Goal: Task Accomplishment & Management: Use online tool/utility

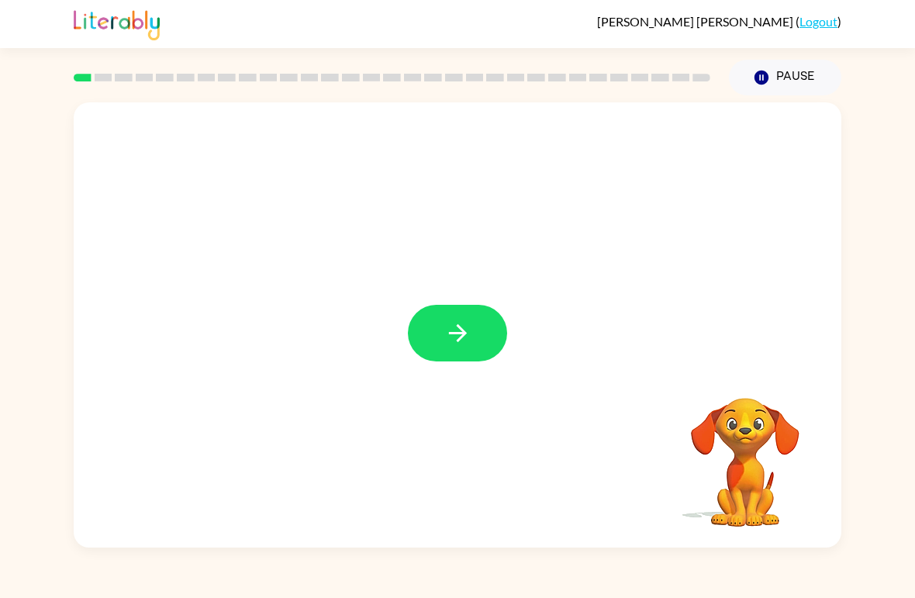
click at [463, 338] on icon "button" at bounding box center [457, 332] width 27 height 27
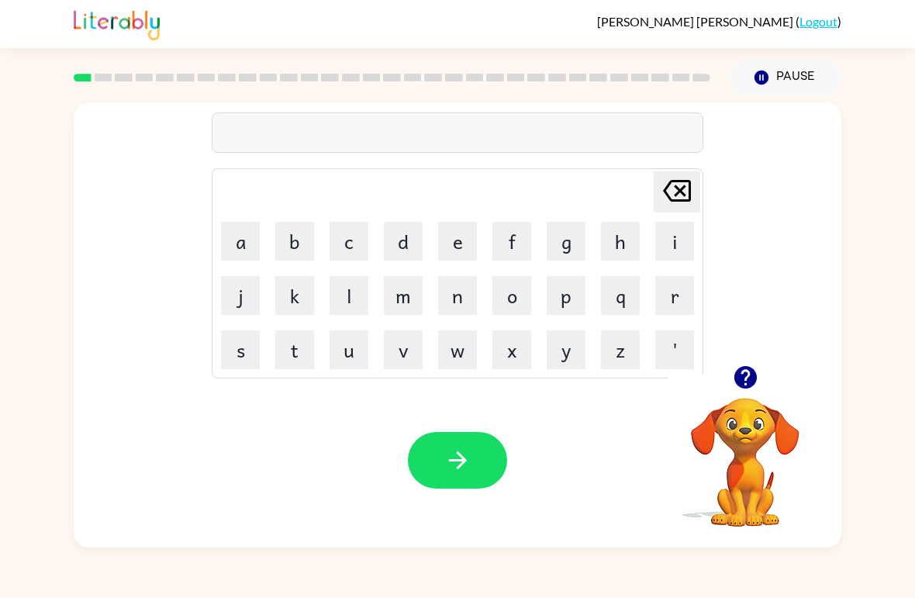
click at [306, 229] on button "b" at bounding box center [294, 241] width 39 height 39
click at [506, 302] on button "o" at bounding box center [511, 295] width 39 height 39
click at [664, 304] on button "r" at bounding box center [674, 295] width 39 height 39
click at [395, 244] on button "d" at bounding box center [403, 241] width 39 height 39
click at [455, 245] on button "e" at bounding box center [457, 241] width 39 height 39
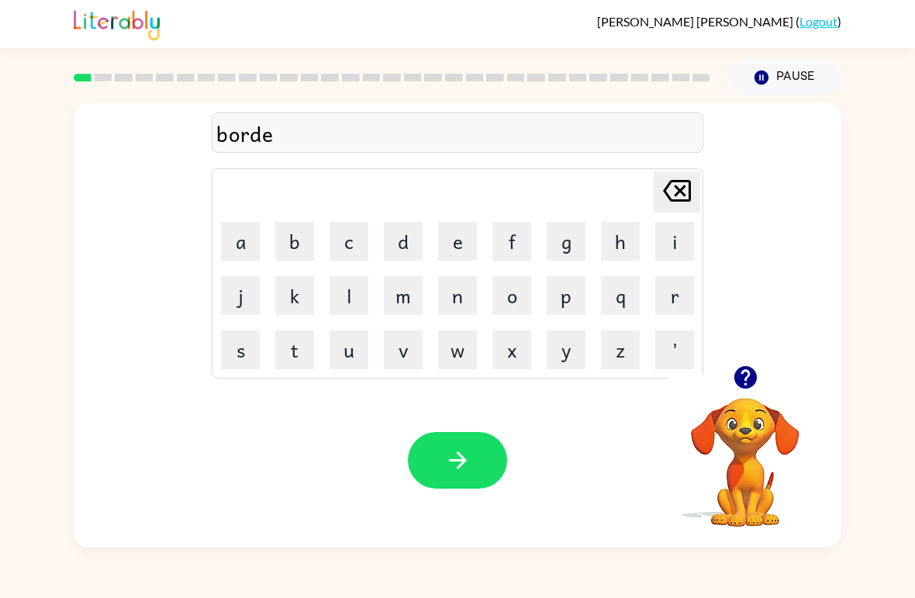
click at [675, 305] on button "r" at bounding box center [674, 295] width 39 height 39
click at [467, 457] on icon "button" at bounding box center [457, 460] width 27 height 27
click at [578, 294] on button "p" at bounding box center [566, 295] width 39 height 39
click at [514, 303] on button "o" at bounding box center [511, 295] width 39 height 39
click at [346, 351] on button "u" at bounding box center [349, 349] width 39 height 39
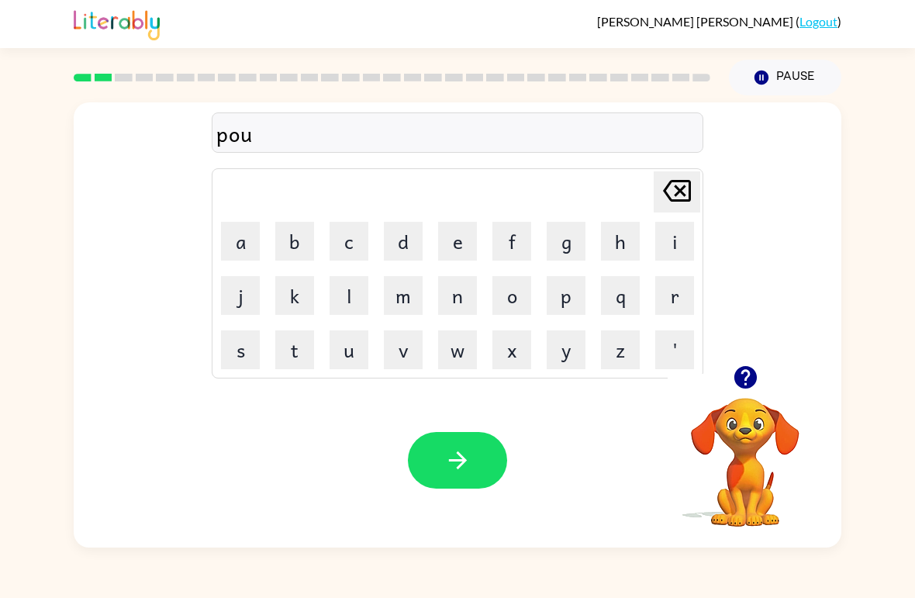
click at [399, 243] on button "d" at bounding box center [403, 241] width 39 height 39
click at [461, 457] on icon "button" at bounding box center [457, 460] width 18 height 18
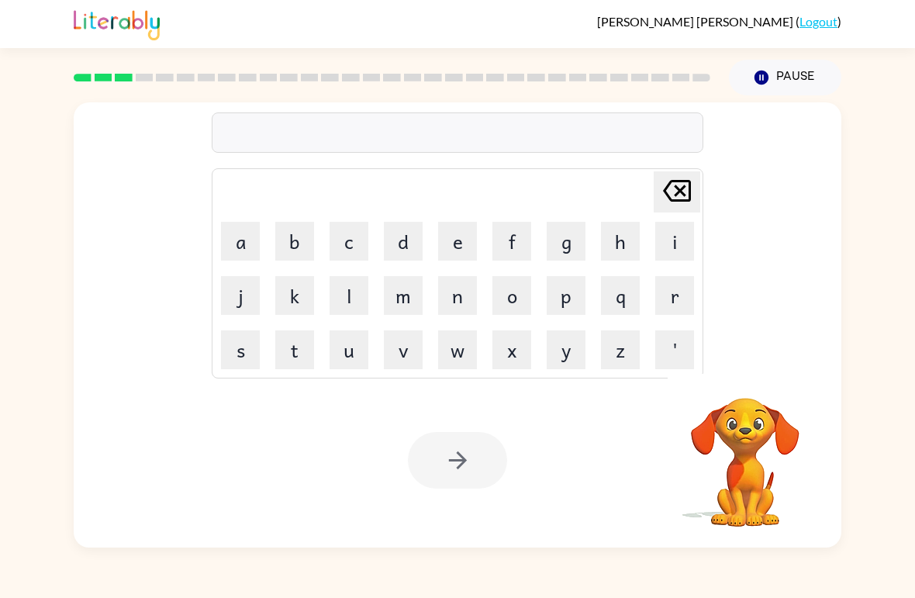
click at [336, 295] on button "l" at bounding box center [349, 295] width 39 height 39
click at [519, 298] on button "o" at bounding box center [511, 295] width 39 height 39
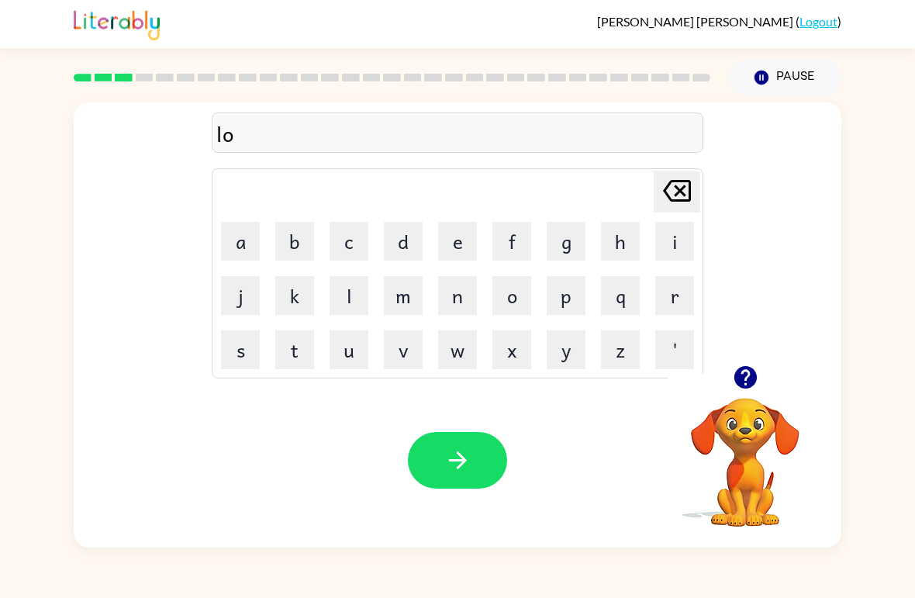
click at [295, 303] on button "k" at bounding box center [294, 295] width 39 height 39
click at [243, 348] on button "s" at bounding box center [240, 349] width 39 height 39
click at [675, 190] on icon "[PERSON_NAME] last character input" at bounding box center [676, 190] width 37 height 37
click at [247, 245] on button "a" at bounding box center [240, 241] width 39 height 39
click at [295, 353] on button "t" at bounding box center [294, 349] width 39 height 39
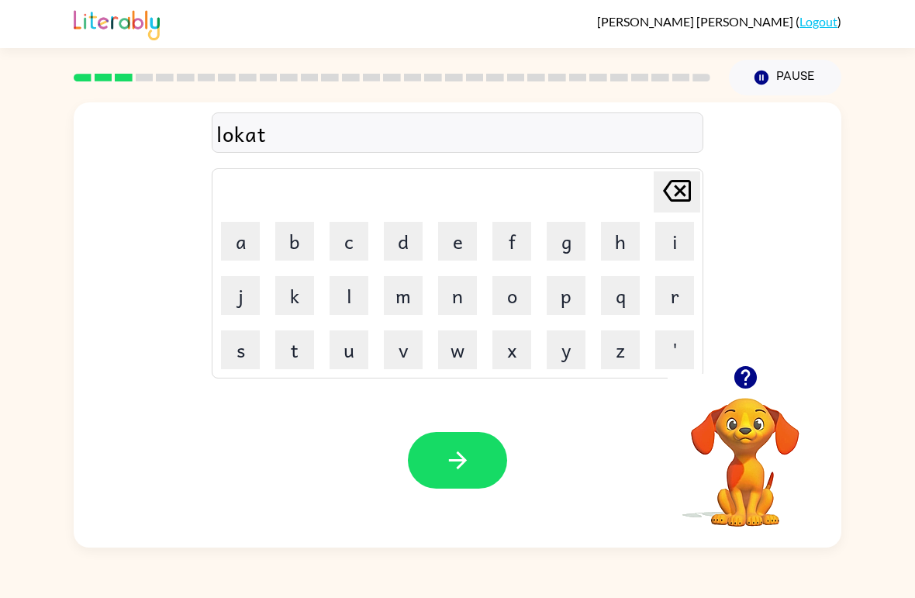
click at [454, 248] on button "e" at bounding box center [457, 241] width 39 height 39
click at [462, 457] on icon "button" at bounding box center [457, 460] width 18 height 18
click at [297, 345] on button "t" at bounding box center [294, 349] width 39 height 39
click at [347, 354] on button "u" at bounding box center [349, 349] width 39 height 39
click at [657, 250] on button "i" at bounding box center [674, 241] width 39 height 39
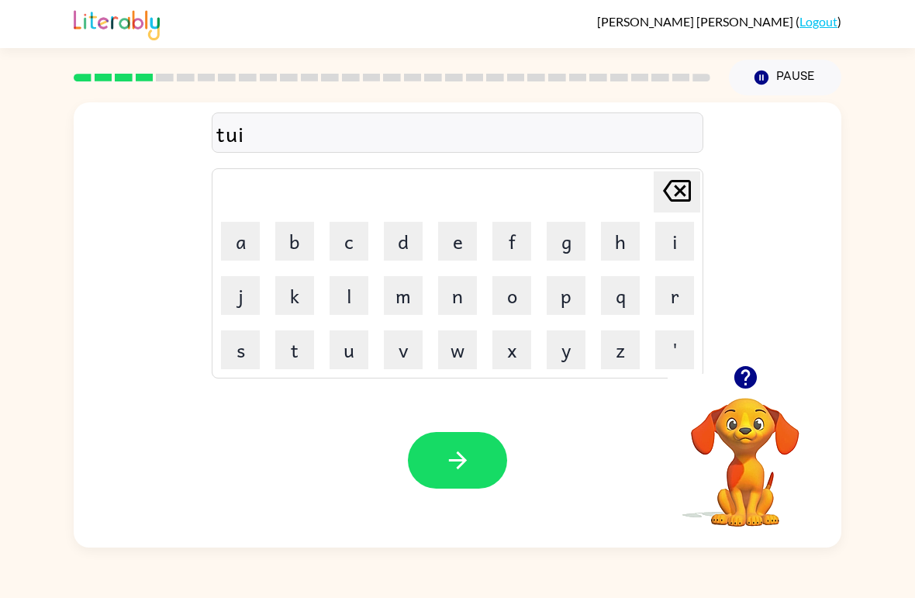
click at [343, 351] on button "u" at bounding box center [349, 349] width 39 height 39
click at [698, 224] on td "i" at bounding box center [674, 241] width 53 height 53
click at [676, 201] on icon at bounding box center [677, 191] width 28 height 22
click at [685, 192] on icon "[PERSON_NAME] last character input" at bounding box center [676, 190] width 37 height 37
click at [688, 195] on icon "[PERSON_NAME] last character input" at bounding box center [676, 190] width 37 height 37
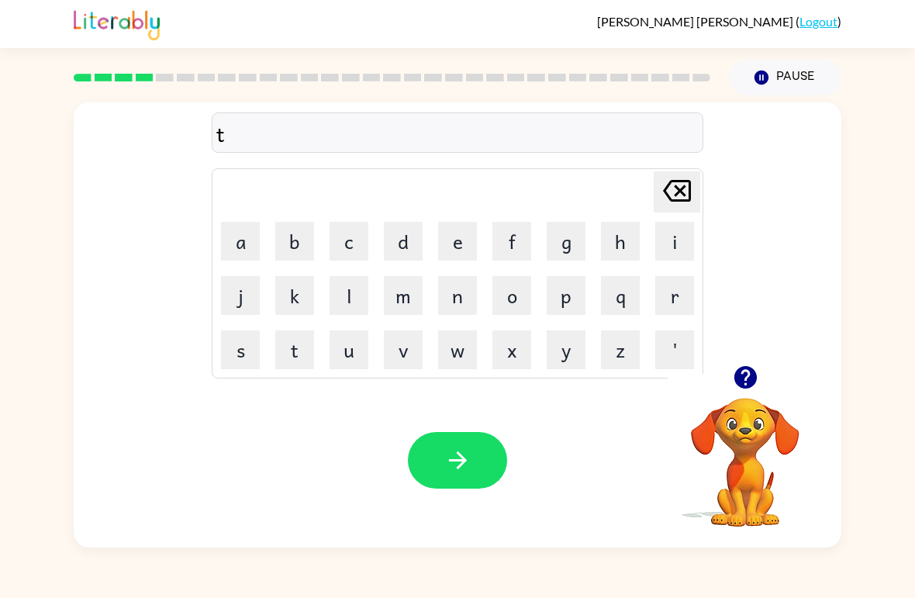
click at [454, 347] on button "w" at bounding box center [457, 349] width 39 height 39
click at [682, 247] on button "i" at bounding box center [674, 241] width 39 height 39
click at [460, 299] on button "n" at bounding box center [457, 295] width 39 height 39
click at [750, 373] on icon "button" at bounding box center [744, 377] width 22 height 22
click at [464, 467] on icon "button" at bounding box center [457, 460] width 27 height 27
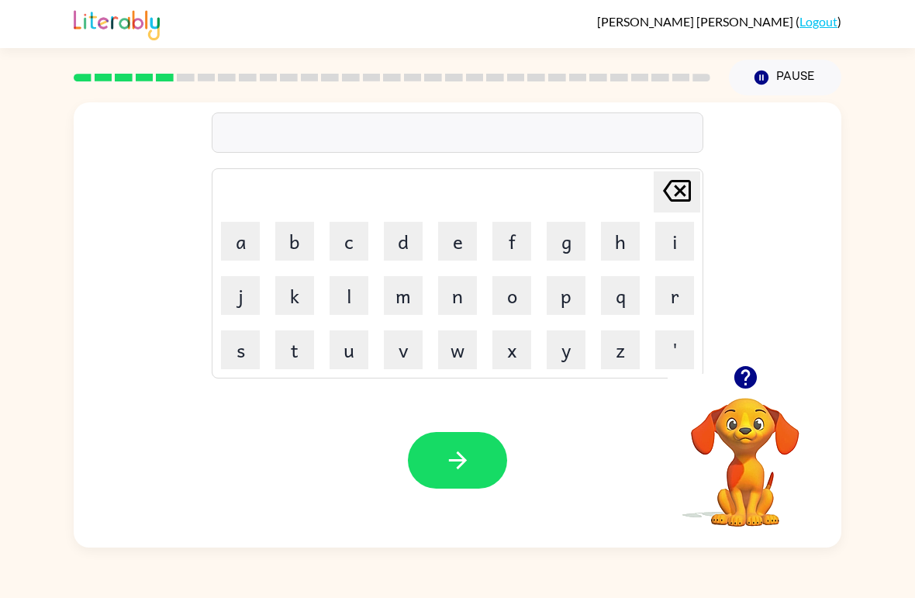
click at [458, 296] on button "n" at bounding box center [457, 295] width 39 height 39
click at [678, 243] on button "i" at bounding box center [674, 241] width 39 height 39
click at [675, 297] on button "r" at bounding box center [674, 295] width 39 height 39
click at [343, 303] on button "l" at bounding box center [349, 295] width 39 height 39
click at [581, 355] on button "y" at bounding box center [566, 349] width 39 height 39
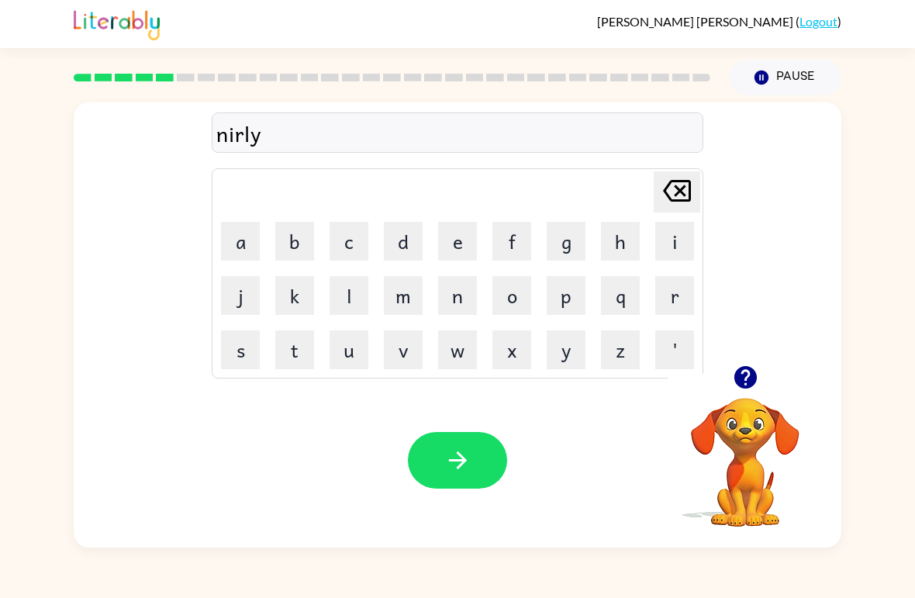
click at [481, 454] on button "button" at bounding box center [457, 460] width 99 height 57
click at [292, 239] on button "b" at bounding box center [294, 241] width 39 height 39
click at [458, 229] on button "e" at bounding box center [457, 241] width 39 height 39
click at [616, 240] on button "h" at bounding box center [620, 241] width 39 height 39
click at [693, 198] on icon "[PERSON_NAME] last character input" at bounding box center [676, 190] width 37 height 37
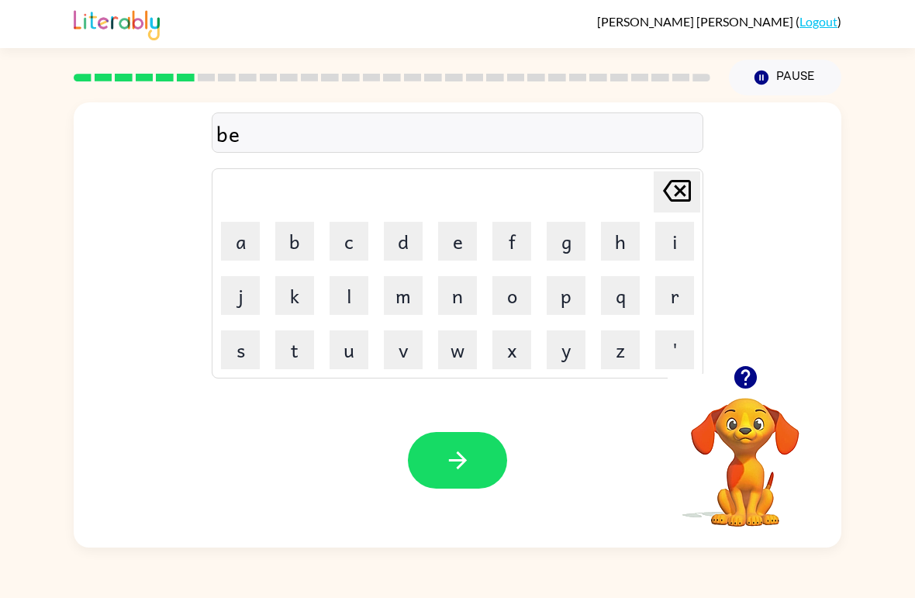
click at [623, 250] on button "h" at bounding box center [620, 241] width 39 height 39
click at [240, 243] on button "a" at bounding box center [240, 241] width 39 height 39
click at [678, 243] on button "i" at bounding box center [674, 241] width 39 height 39
click at [447, 292] on button "n" at bounding box center [457, 295] width 39 height 39
click at [293, 239] on button "b" at bounding box center [294, 241] width 39 height 39
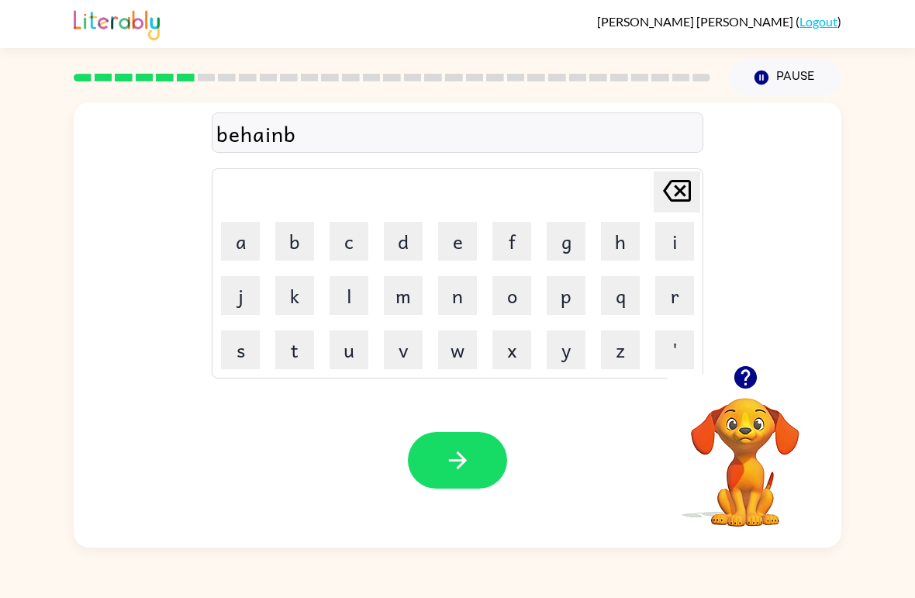
click at [676, 190] on icon "[PERSON_NAME] last character input" at bounding box center [676, 190] width 37 height 37
click at [400, 243] on button "d" at bounding box center [403, 241] width 39 height 39
click at [462, 469] on icon "button" at bounding box center [457, 460] width 27 height 27
click at [305, 343] on button "t" at bounding box center [294, 349] width 39 height 39
click at [675, 291] on button "r" at bounding box center [674, 295] width 39 height 39
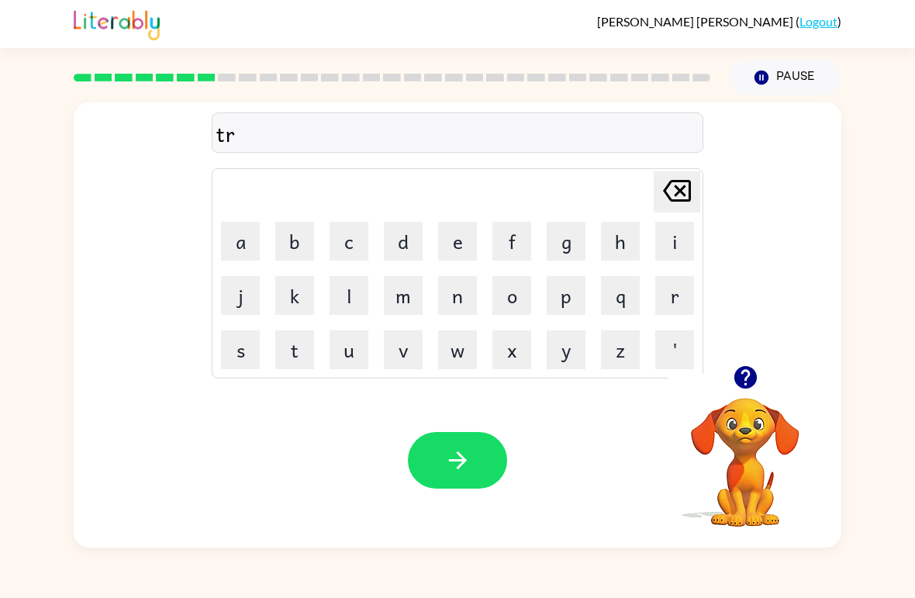
click at [680, 234] on button "i" at bounding box center [674, 241] width 39 height 39
click at [363, 218] on td "c" at bounding box center [349, 241] width 53 height 53
click at [344, 233] on button "c" at bounding box center [349, 241] width 39 height 39
click at [241, 238] on button "a" at bounding box center [240, 241] width 39 height 39
click at [354, 290] on button "l" at bounding box center [349, 295] width 39 height 39
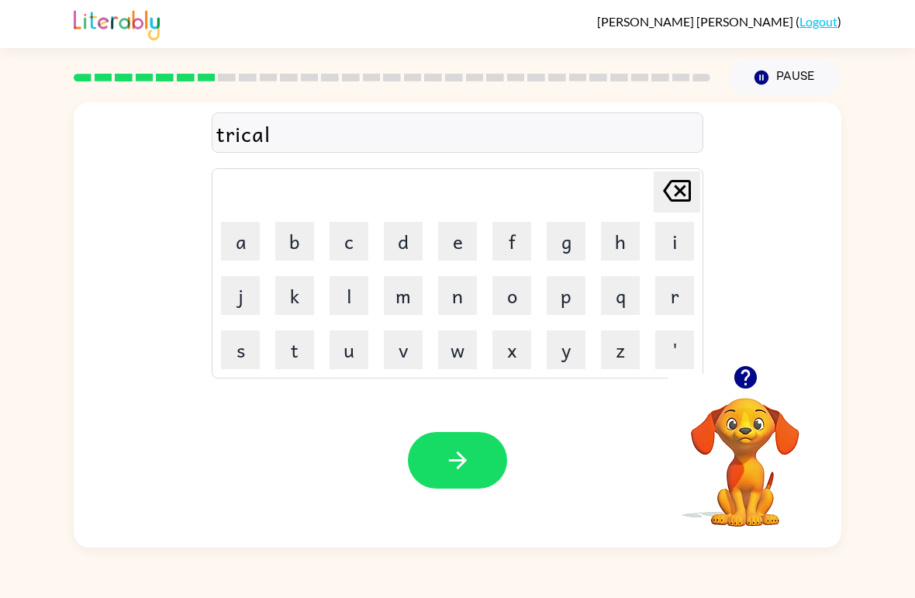
click at [452, 239] on button "e" at bounding box center [457, 241] width 39 height 39
click at [472, 461] on button "button" at bounding box center [457, 460] width 99 height 57
click at [459, 302] on button "n" at bounding box center [457, 295] width 39 height 39
click at [675, 247] on button "i" at bounding box center [674, 241] width 39 height 39
click at [668, 298] on button "r" at bounding box center [674, 295] width 39 height 39
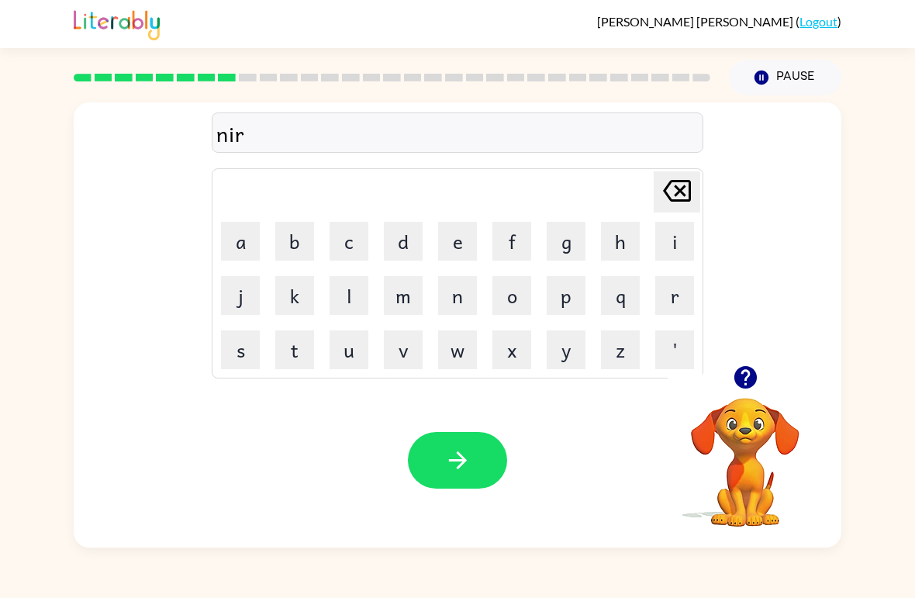
click at [357, 240] on button "c" at bounding box center [349, 241] width 39 height 39
click at [230, 244] on button "a" at bounding box center [240, 241] width 39 height 39
click at [350, 296] on button "l" at bounding box center [349, 295] width 39 height 39
click at [467, 238] on button "e" at bounding box center [457, 241] width 39 height 39
click at [475, 444] on button "button" at bounding box center [457, 460] width 99 height 57
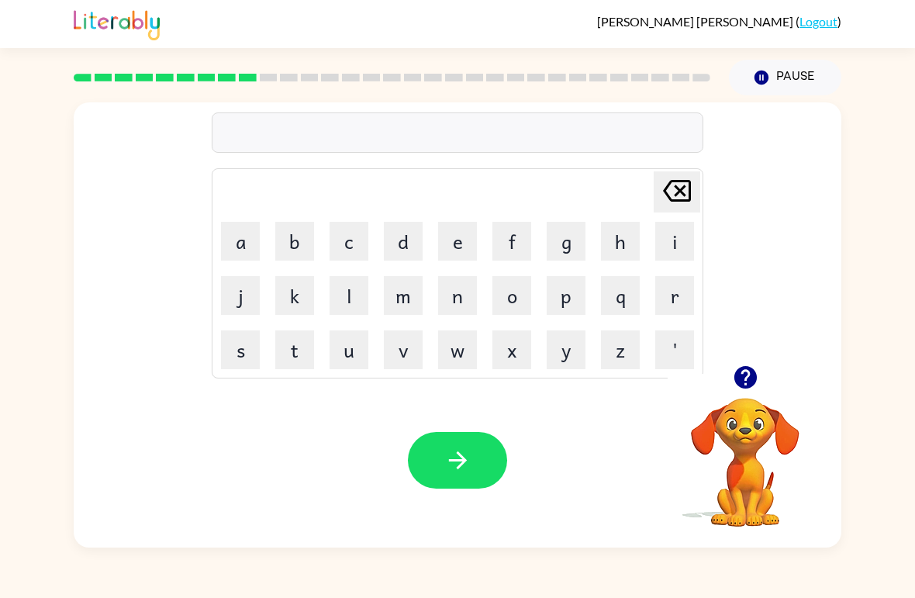
click at [448, 299] on button "n" at bounding box center [457, 295] width 39 height 39
click at [677, 231] on button "i" at bounding box center [674, 241] width 39 height 39
click at [410, 284] on button "m" at bounding box center [403, 295] width 39 height 39
click at [303, 244] on button "b" at bounding box center [294, 241] width 39 height 39
click at [237, 245] on button "a" at bounding box center [240, 241] width 39 height 39
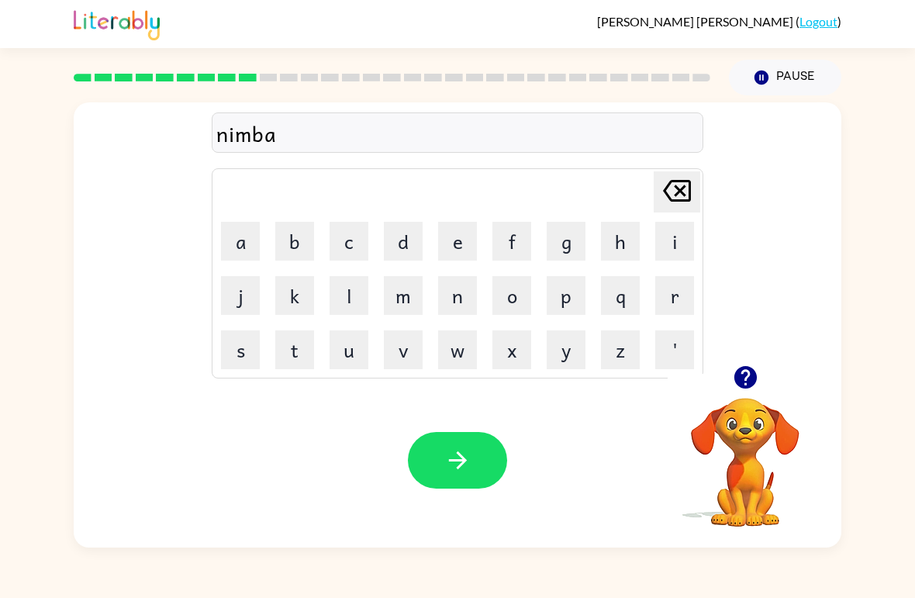
click at [361, 293] on button "l" at bounding box center [349, 295] width 39 height 39
click at [452, 229] on button "e" at bounding box center [457, 241] width 39 height 39
click at [460, 485] on button "button" at bounding box center [457, 460] width 99 height 57
click at [527, 283] on button "o" at bounding box center [511, 295] width 39 height 39
click at [450, 297] on button "n" at bounding box center [457, 295] width 39 height 39
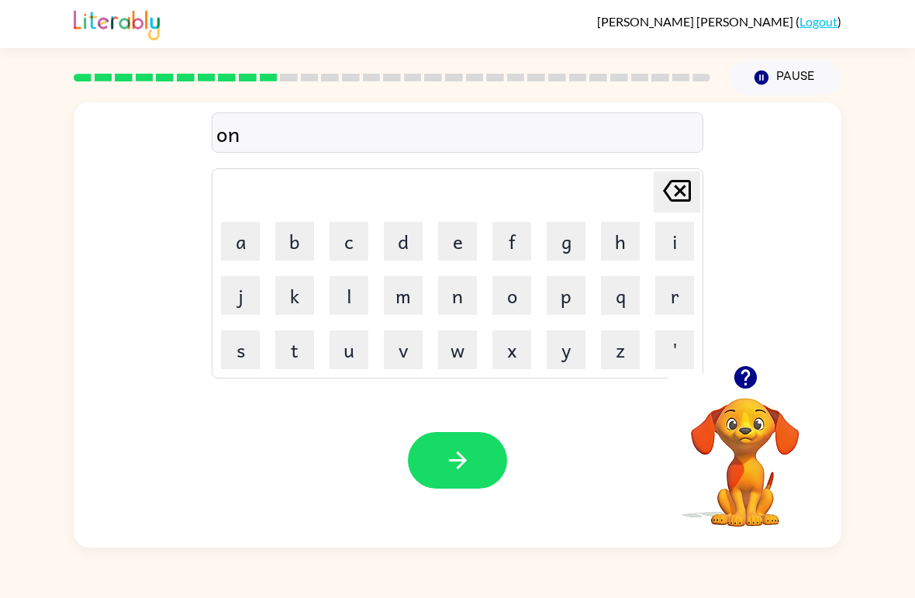
click at [514, 243] on button "f" at bounding box center [511, 241] width 39 height 39
click at [344, 286] on button "l" at bounding box center [349, 295] width 39 height 39
click at [678, 202] on icon at bounding box center [677, 191] width 28 height 22
click at [240, 238] on button "a" at bounding box center [240, 241] width 39 height 39
click at [347, 295] on button "l" at bounding box center [349, 295] width 39 height 39
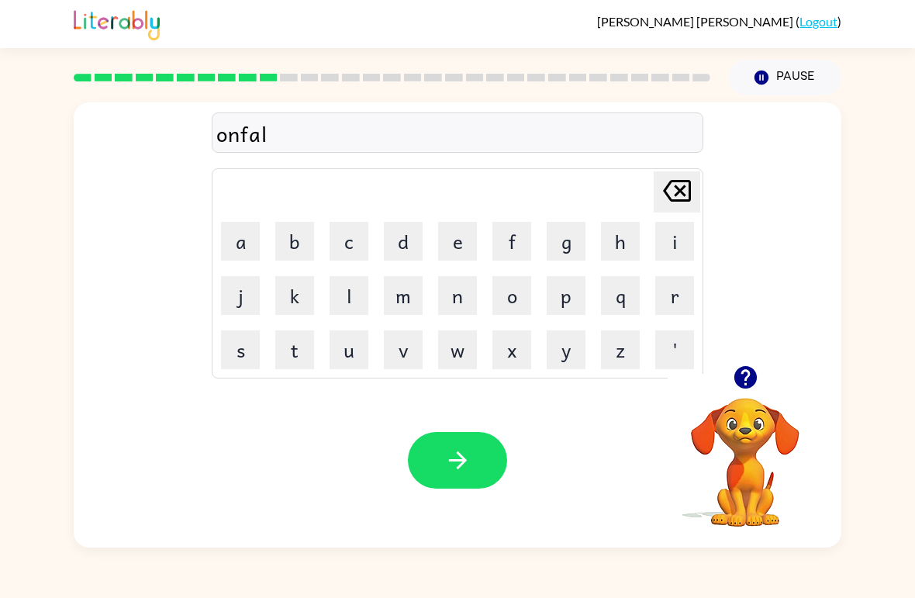
click at [467, 465] on icon "button" at bounding box center [457, 460] width 27 height 27
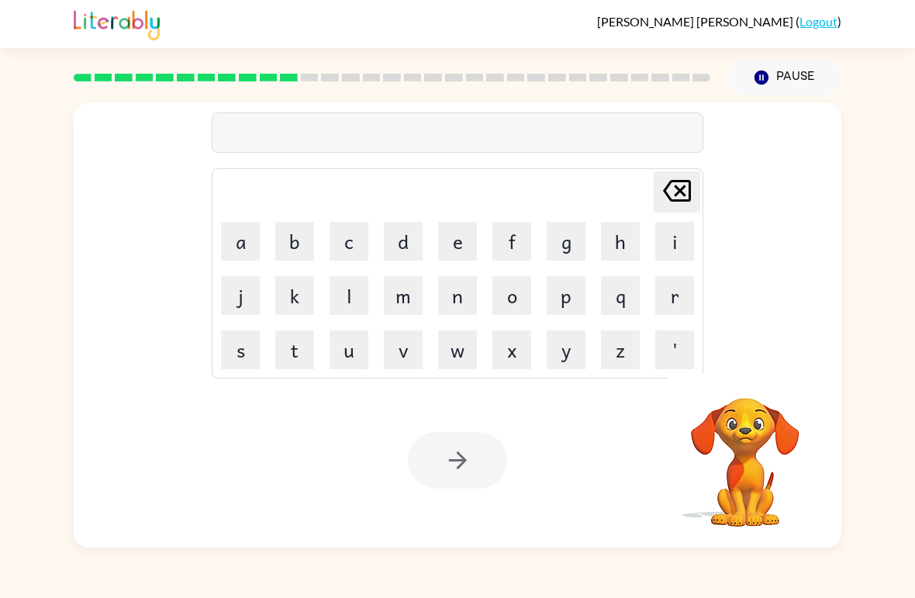
click at [419, 340] on button "v" at bounding box center [403, 349] width 39 height 39
click at [518, 298] on button "o" at bounding box center [511, 295] width 39 height 39
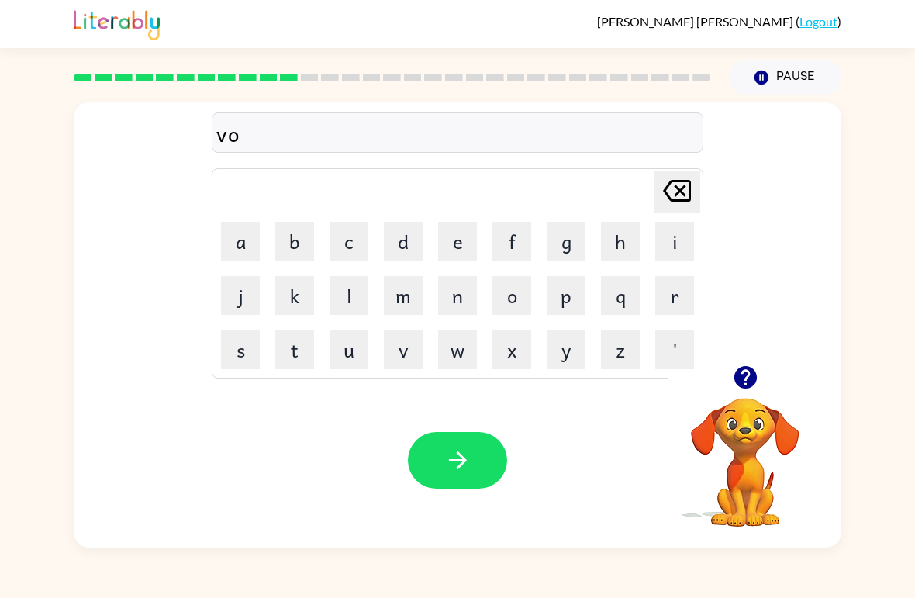
click at [353, 357] on button "u" at bounding box center [349, 349] width 39 height 39
click at [302, 343] on button "t" at bounding box center [294, 349] width 39 height 39
click at [681, 195] on icon "[PERSON_NAME] last character input" at bounding box center [676, 190] width 37 height 37
click at [680, 194] on icon "[PERSON_NAME] last character input" at bounding box center [676, 190] width 37 height 37
click at [687, 207] on icon "[PERSON_NAME] last character input" at bounding box center [676, 190] width 37 height 37
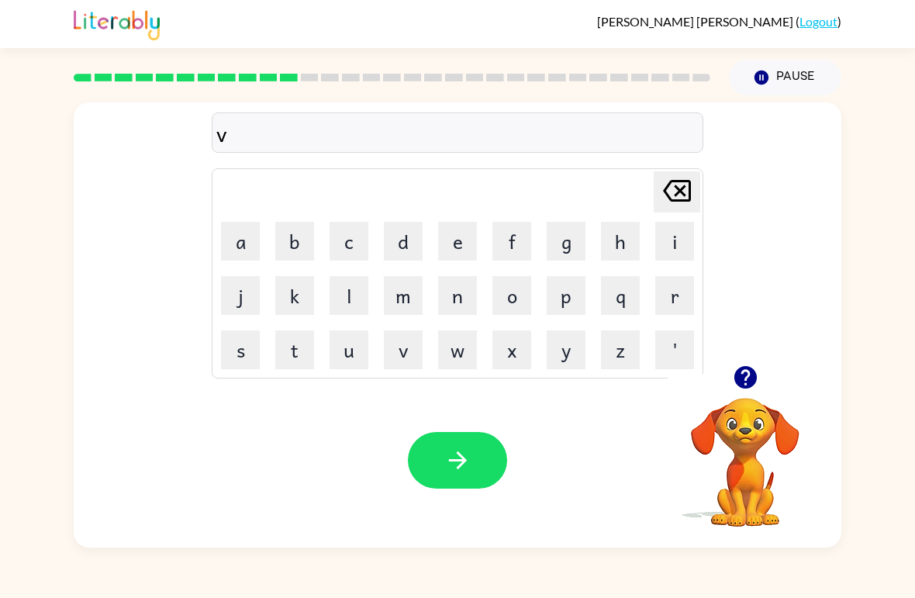
click at [509, 303] on button "o" at bounding box center [511, 295] width 39 height 39
click at [291, 293] on button "k" at bounding box center [294, 295] width 39 height 39
click at [679, 191] on icon at bounding box center [677, 191] width 28 height 22
click at [308, 355] on button "t" at bounding box center [294, 349] width 39 height 39
click at [456, 237] on button "e" at bounding box center [457, 241] width 39 height 39
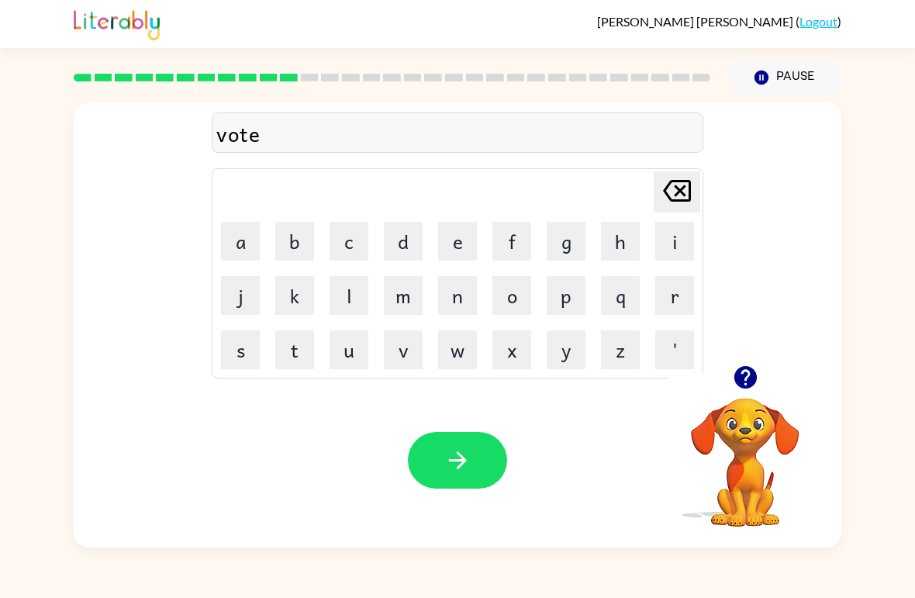
click at [457, 446] on button "button" at bounding box center [457, 460] width 99 height 57
click at [298, 236] on button "b" at bounding box center [294, 241] width 39 height 39
click at [448, 236] on button "e" at bounding box center [457, 241] width 39 height 39
click at [392, 241] on button "d" at bounding box center [403, 241] width 39 height 39
click at [289, 359] on button "t" at bounding box center [294, 349] width 39 height 39
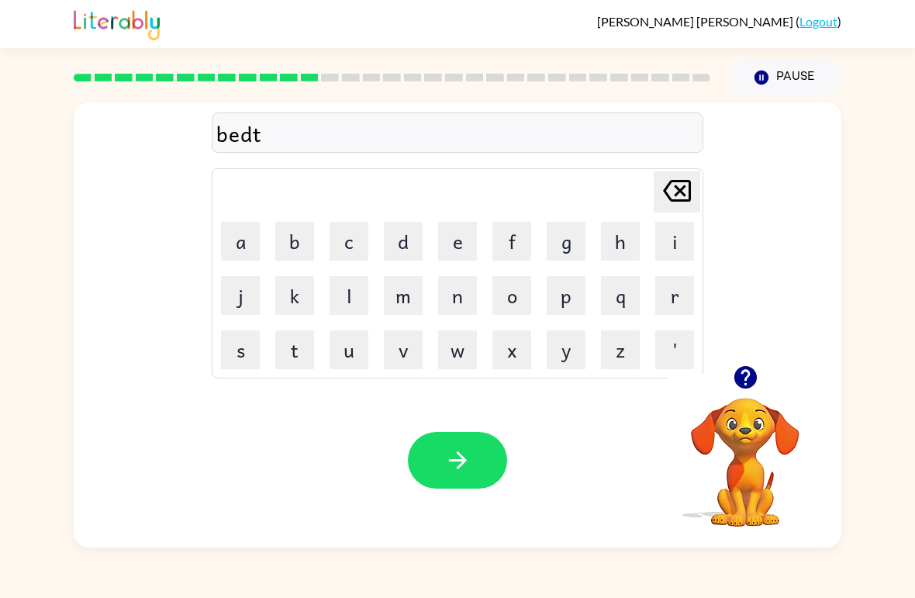
click at [678, 236] on button "i" at bounding box center [674, 241] width 39 height 39
click at [401, 296] on button "m" at bounding box center [403, 295] width 39 height 39
click at [458, 247] on button "e" at bounding box center [457, 241] width 39 height 39
click at [465, 457] on icon "button" at bounding box center [457, 460] width 27 height 27
click at [515, 251] on button "f" at bounding box center [511, 241] width 39 height 39
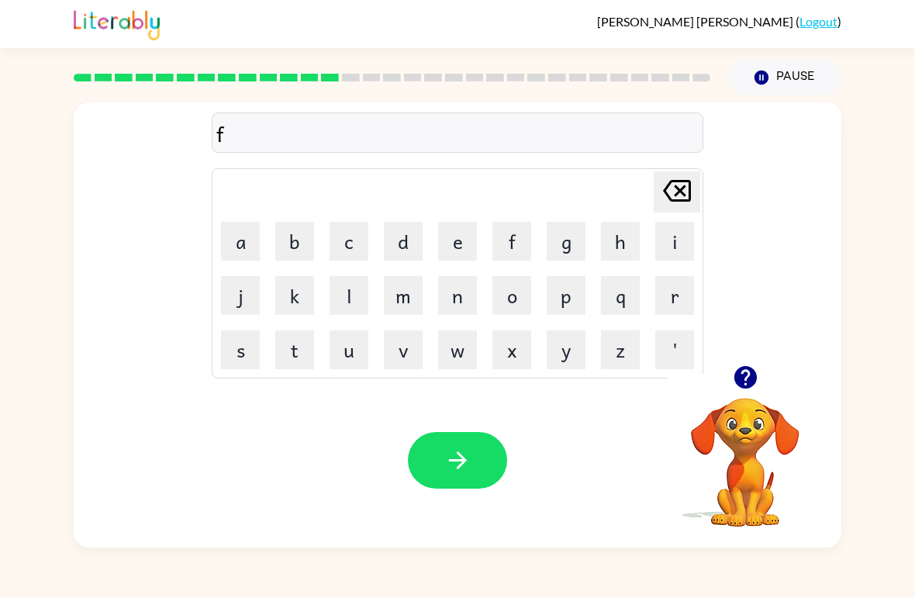
click at [682, 236] on button "i" at bounding box center [674, 241] width 39 height 39
click at [502, 236] on button "f" at bounding box center [511, 241] width 39 height 39
click at [663, 182] on icon "[PERSON_NAME] last character input" at bounding box center [676, 190] width 37 height 37
click at [300, 354] on button "t" at bounding box center [294, 349] width 39 height 39
click at [455, 300] on button "n" at bounding box center [457, 295] width 39 height 39
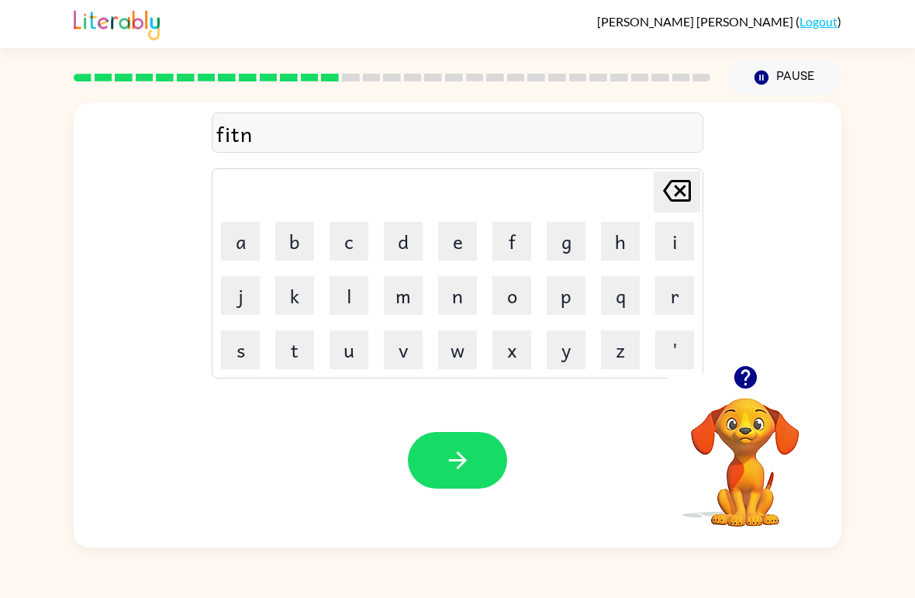
click at [454, 235] on button "e" at bounding box center [457, 241] width 39 height 39
click at [237, 355] on button "s" at bounding box center [240, 349] width 39 height 39
click at [300, 353] on button "t" at bounding box center [294, 349] width 39 height 39
click at [465, 454] on icon "button" at bounding box center [457, 460] width 27 height 27
click at [754, 377] on icon "button" at bounding box center [744, 377] width 22 height 22
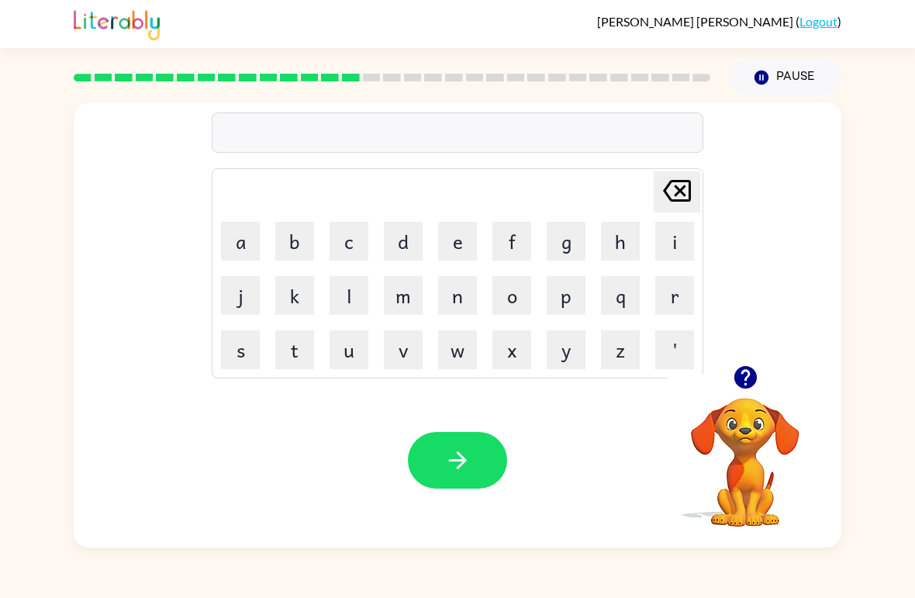
click at [295, 244] on button "b" at bounding box center [294, 241] width 39 height 39
click at [673, 195] on icon "[PERSON_NAME] last character input" at bounding box center [676, 190] width 37 height 37
click at [409, 242] on button "d" at bounding box center [403, 241] width 39 height 39
click at [671, 241] on button "i" at bounding box center [674, 241] width 39 height 39
click at [351, 308] on button "l" at bounding box center [349, 295] width 39 height 39
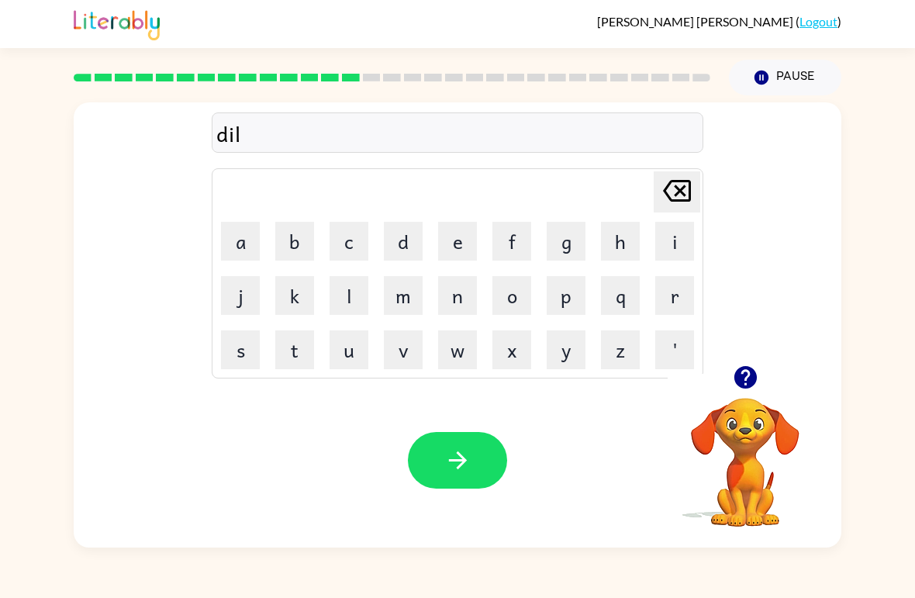
click at [236, 240] on button "a" at bounding box center [240, 241] width 39 height 39
click at [460, 242] on button "e" at bounding box center [457, 241] width 39 height 39
click at [453, 462] on icon "button" at bounding box center [457, 460] width 27 height 27
click at [298, 349] on button "t" at bounding box center [294, 349] width 39 height 39
click at [250, 241] on button "a" at bounding box center [240, 241] width 39 height 39
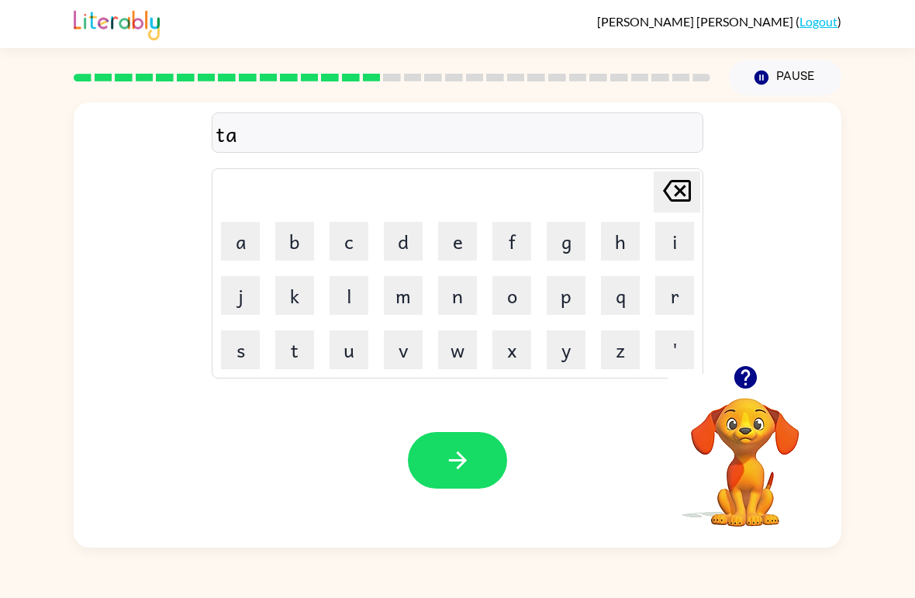
click at [465, 245] on button "e" at bounding box center [457, 241] width 39 height 39
click at [677, 205] on icon "[PERSON_NAME] last character input" at bounding box center [676, 190] width 37 height 37
click at [509, 303] on button "o" at bounding box center [511, 295] width 39 height 39
click at [693, 288] on button "r" at bounding box center [674, 295] width 39 height 39
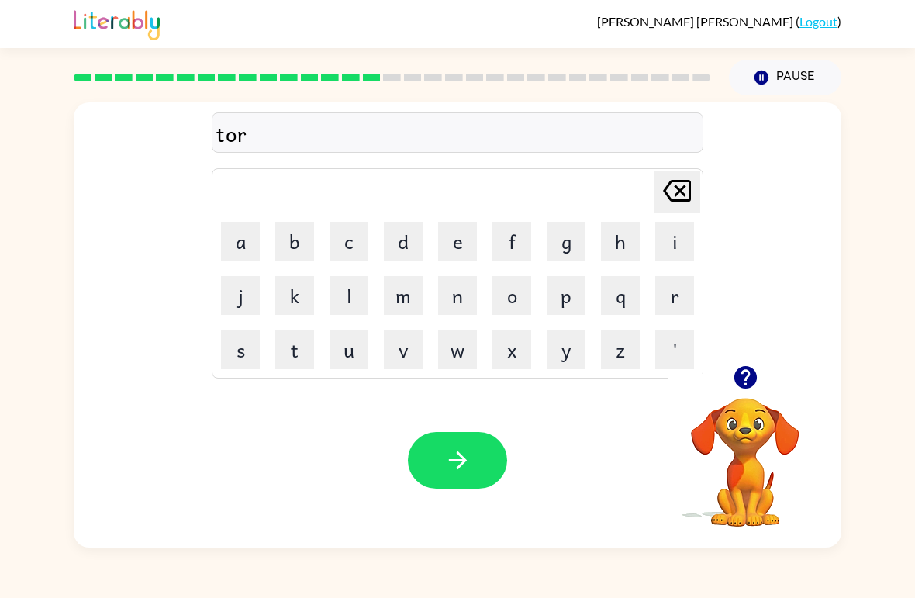
click at [459, 285] on button "n" at bounding box center [457, 295] width 39 height 39
click at [471, 449] on icon "button" at bounding box center [457, 460] width 27 height 27
click at [235, 356] on button "s" at bounding box center [240, 349] width 39 height 39
click at [461, 229] on button "e" at bounding box center [457, 241] width 39 height 39
click at [289, 335] on button "t" at bounding box center [294, 349] width 39 height 39
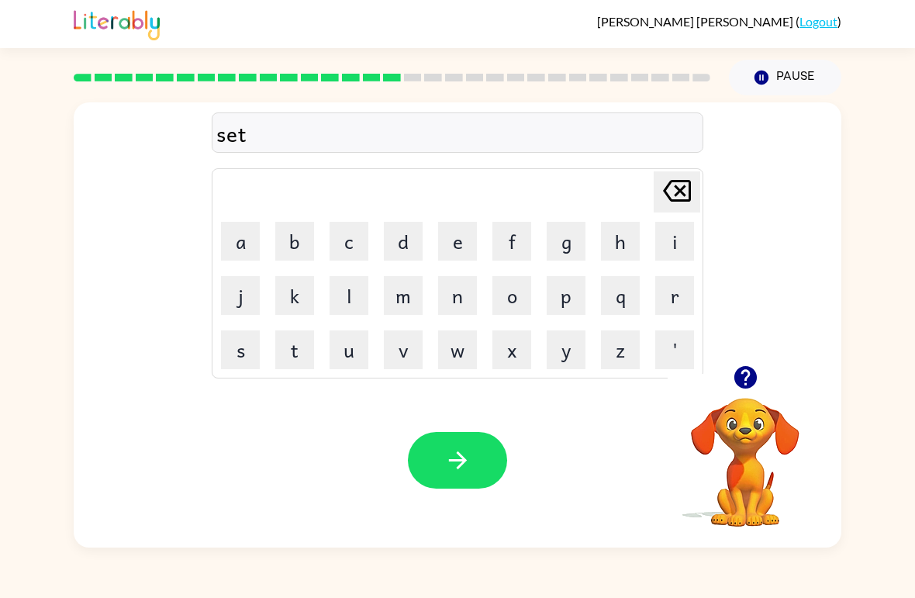
click at [467, 463] on icon "button" at bounding box center [457, 460] width 27 height 27
click at [564, 303] on button "p" at bounding box center [566, 295] width 39 height 39
click at [676, 289] on button "r" at bounding box center [674, 295] width 39 height 39
click at [664, 226] on button "i" at bounding box center [674, 241] width 39 height 39
click at [412, 293] on button "m" at bounding box center [403, 295] width 39 height 39
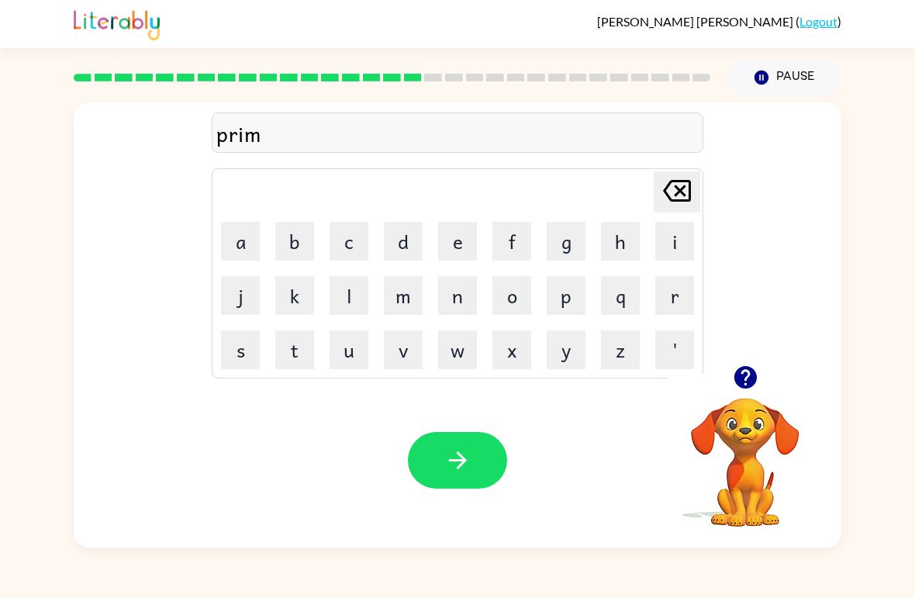
click at [668, 241] on button "i" at bounding box center [674, 241] width 39 height 39
click at [463, 298] on button "n" at bounding box center [457, 295] width 39 height 39
click at [550, 233] on button "g" at bounding box center [566, 241] width 39 height 39
click at [471, 451] on button "button" at bounding box center [457, 460] width 99 height 57
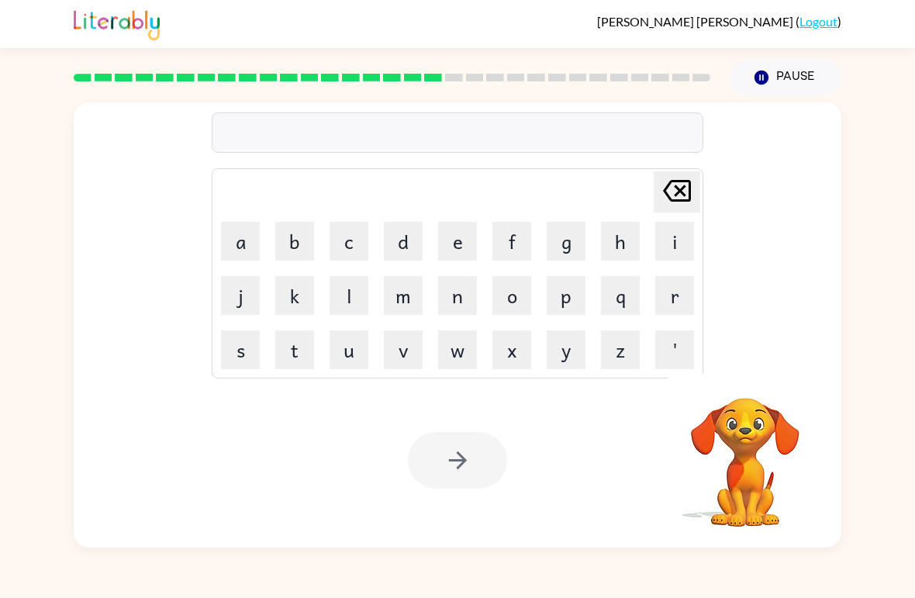
click at [573, 291] on button "p" at bounding box center [566, 295] width 39 height 39
click at [357, 300] on button "l" at bounding box center [349, 295] width 39 height 39
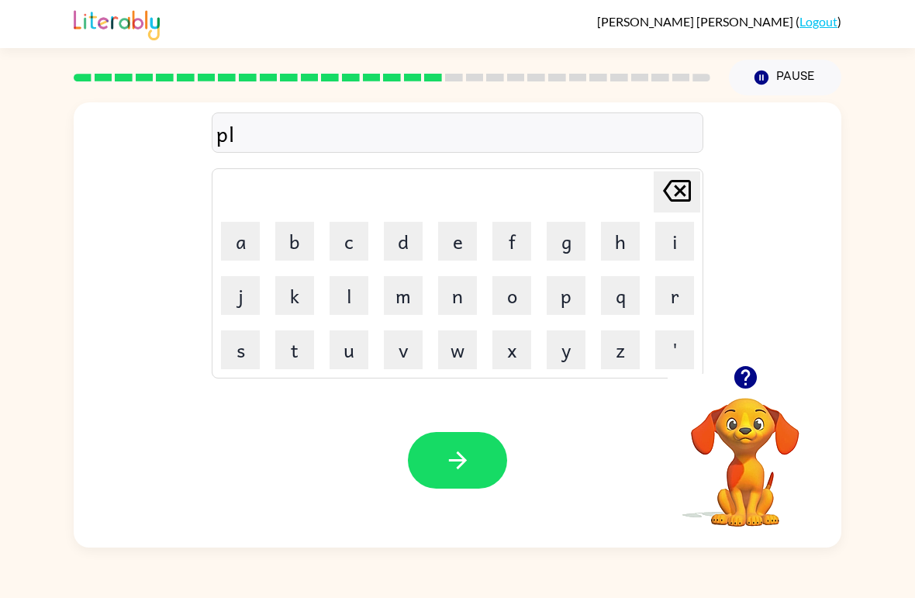
click at [247, 349] on button "s" at bounding box center [240, 349] width 39 height 39
click at [682, 191] on icon at bounding box center [677, 191] width 28 height 22
click at [236, 233] on button "a" at bounding box center [240, 241] width 39 height 39
click at [243, 347] on button "s" at bounding box center [240, 349] width 39 height 39
click at [303, 346] on button "t" at bounding box center [294, 349] width 39 height 39
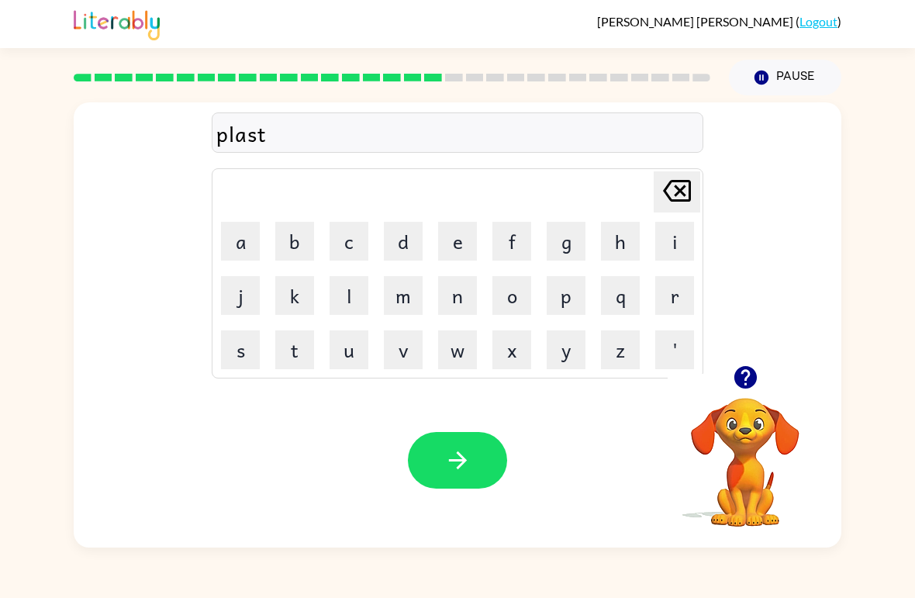
click at [367, 251] on button "c" at bounding box center [349, 241] width 39 height 39
click at [680, 184] on icon "[PERSON_NAME] last character input" at bounding box center [676, 190] width 37 height 37
click at [681, 223] on button "i" at bounding box center [674, 241] width 39 height 39
click at [349, 232] on button "c" at bounding box center [349, 241] width 39 height 39
click at [472, 471] on button "button" at bounding box center [457, 460] width 99 height 57
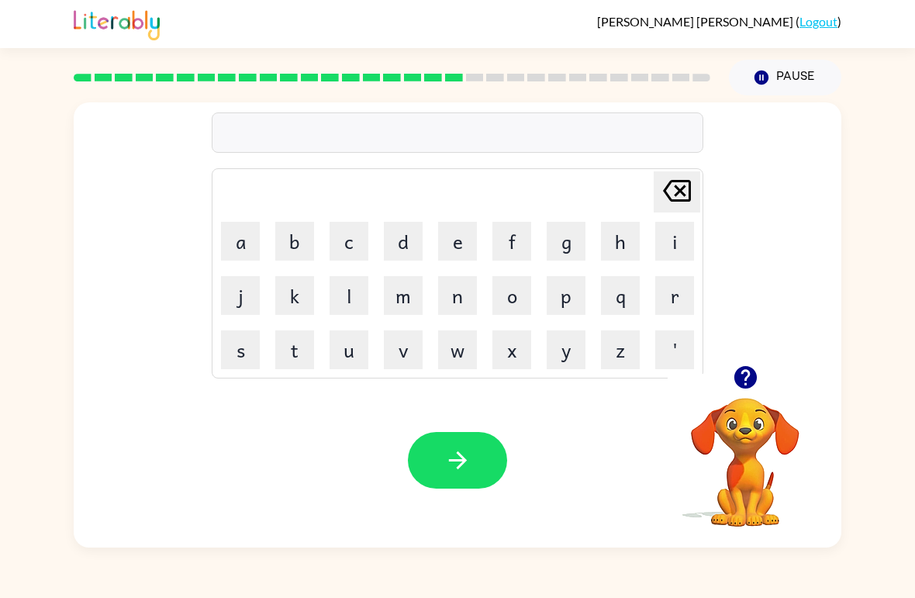
click at [399, 237] on button "d" at bounding box center [403, 241] width 39 height 39
click at [673, 239] on button "i" at bounding box center [674, 241] width 39 height 39
click at [249, 350] on button "s" at bounding box center [240, 349] width 39 height 39
click at [568, 300] on button "p" at bounding box center [566, 295] width 39 height 39
click at [346, 278] on button "l" at bounding box center [349, 295] width 39 height 39
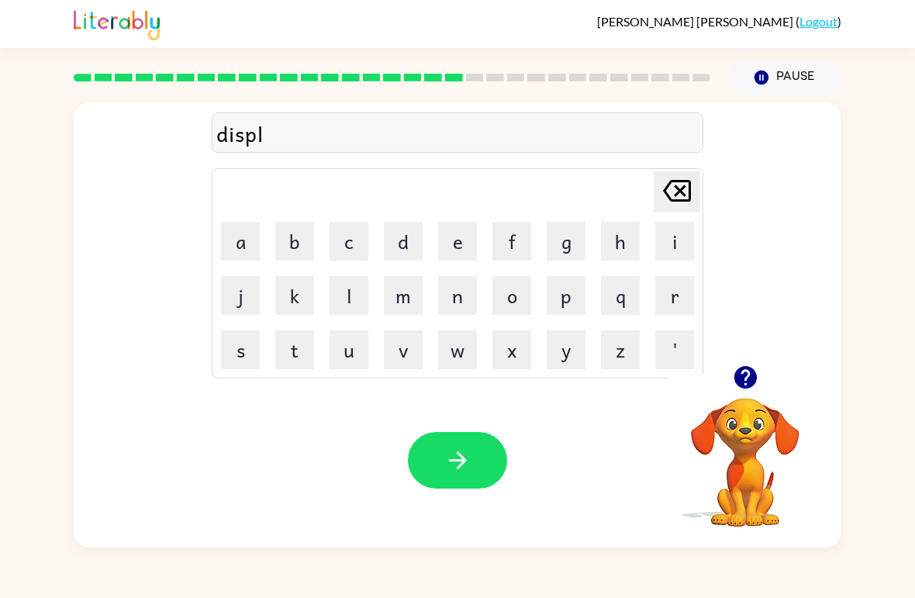
click at [236, 238] on button "a" at bounding box center [240, 241] width 39 height 39
click at [569, 349] on button "y" at bounding box center [566, 349] width 39 height 39
click at [443, 454] on button "button" at bounding box center [457, 460] width 99 height 57
click at [399, 243] on button "d" at bounding box center [403, 241] width 39 height 39
click at [747, 364] on button "button" at bounding box center [746, 377] width 40 height 40
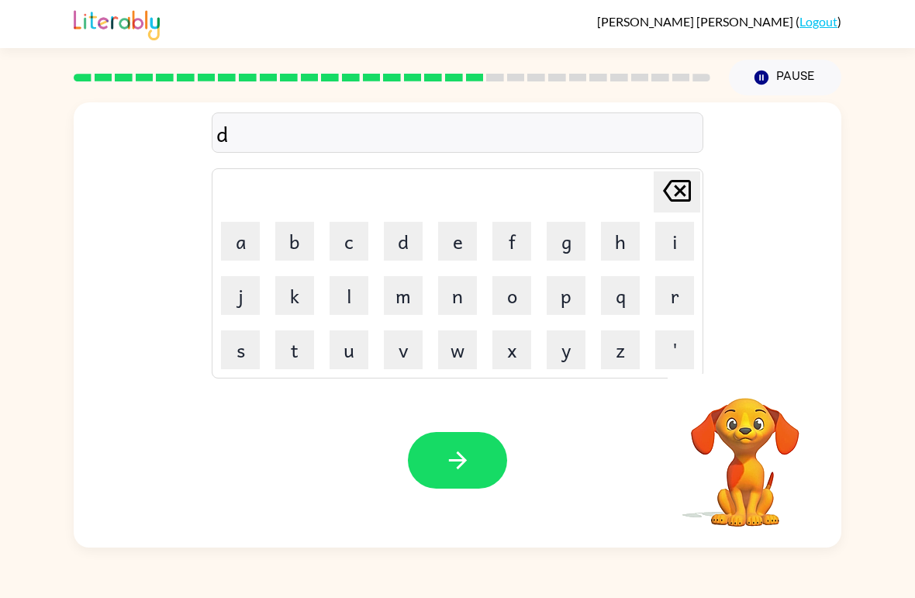
click at [515, 298] on button "o" at bounding box center [511, 295] width 39 height 39
click at [243, 353] on button "s" at bounding box center [240, 349] width 39 height 39
click at [455, 248] on button "e" at bounding box center [457, 241] width 39 height 39
click at [300, 351] on button "t" at bounding box center [294, 349] width 39 height 39
click at [456, 240] on button "e" at bounding box center [457, 241] width 39 height 39
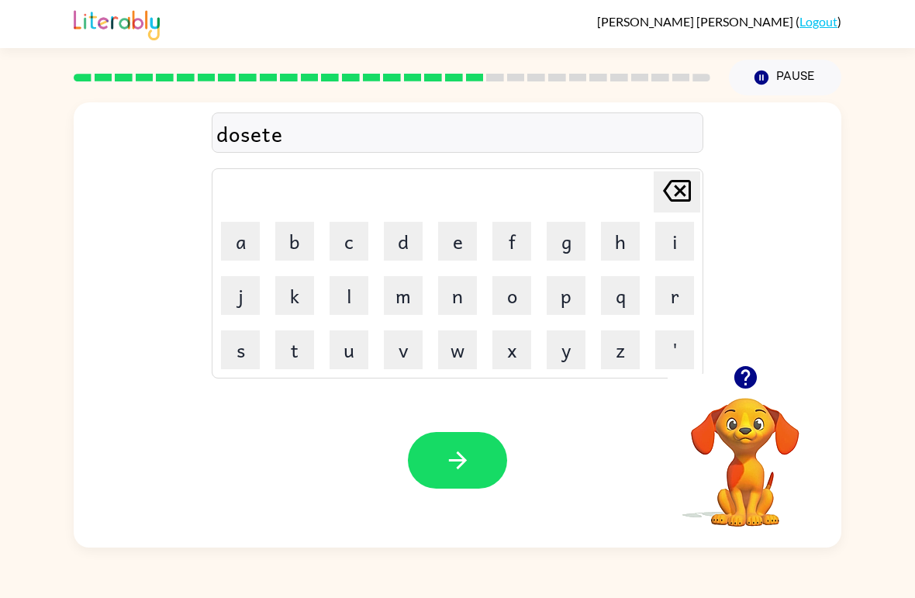
click at [406, 229] on button "d" at bounding box center [403, 241] width 39 height 39
click at [449, 464] on icon "button" at bounding box center [457, 460] width 27 height 27
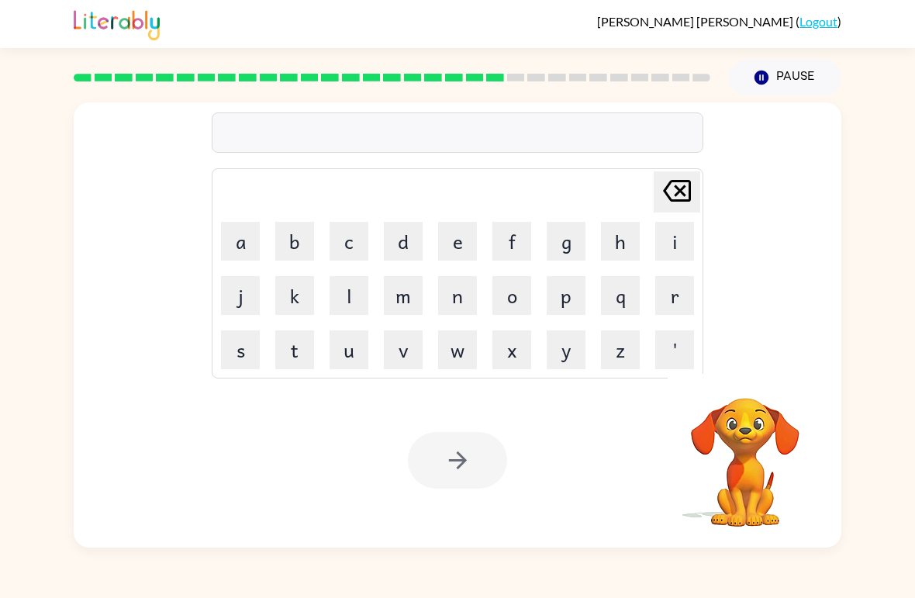
click at [247, 361] on button "s" at bounding box center [240, 349] width 39 height 39
click at [462, 251] on button "e" at bounding box center [457, 241] width 39 height 39
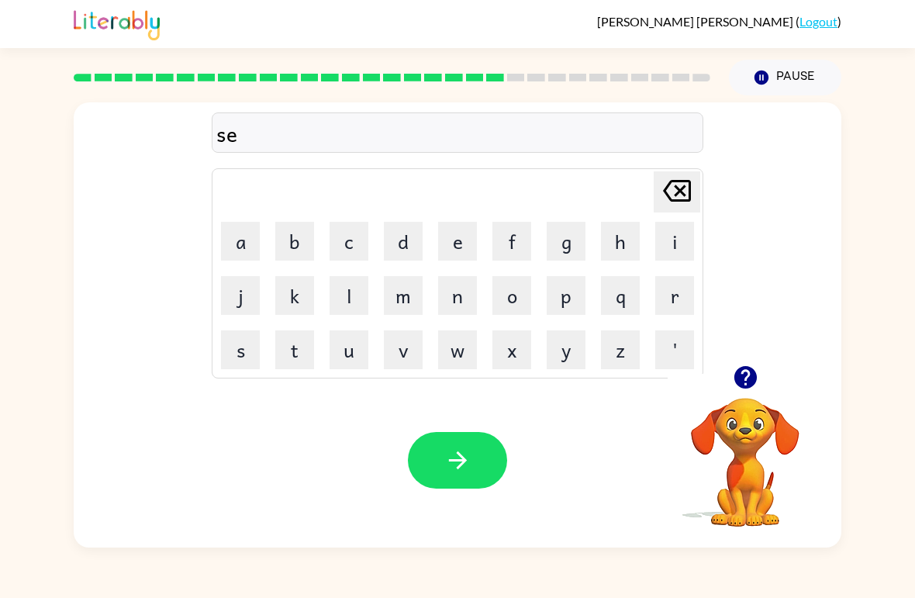
click at [295, 352] on button "t" at bounding box center [294, 349] width 39 height 39
click at [457, 239] on button "e" at bounding box center [457, 241] width 39 height 39
click at [579, 286] on button "p" at bounding box center [566, 295] width 39 height 39
click at [464, 249] on button "e" at bounding box center [457, 241] width 39 height 39
click at [464, 248] on button "e" at bounding box center [457, 241] width 39 height 39
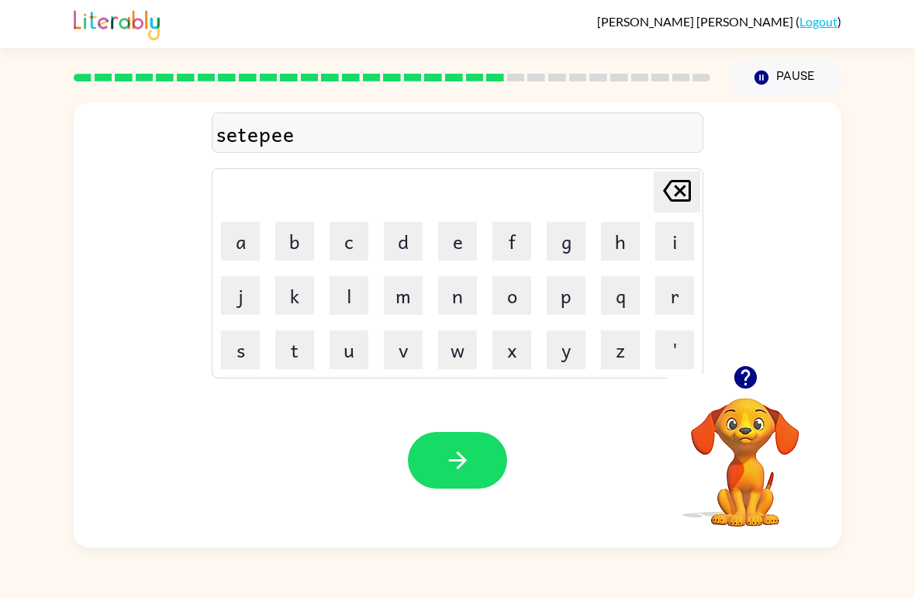
click at [402, 232] on button "d" at bounding box center [403, 241] width 39 height 39
click at [453, 464] on icon "button" at bounding box center [457, 460] width 27 height 27
click at [664, 301] on button "r" at bounding box center [674, 295] width 39 height 39
click at [242, 240] on button "a" at bounding box center [240, 241] width 39 height 39
click at [671, 247] on button "i" at bounding box center [674, 241] width 39 height 39
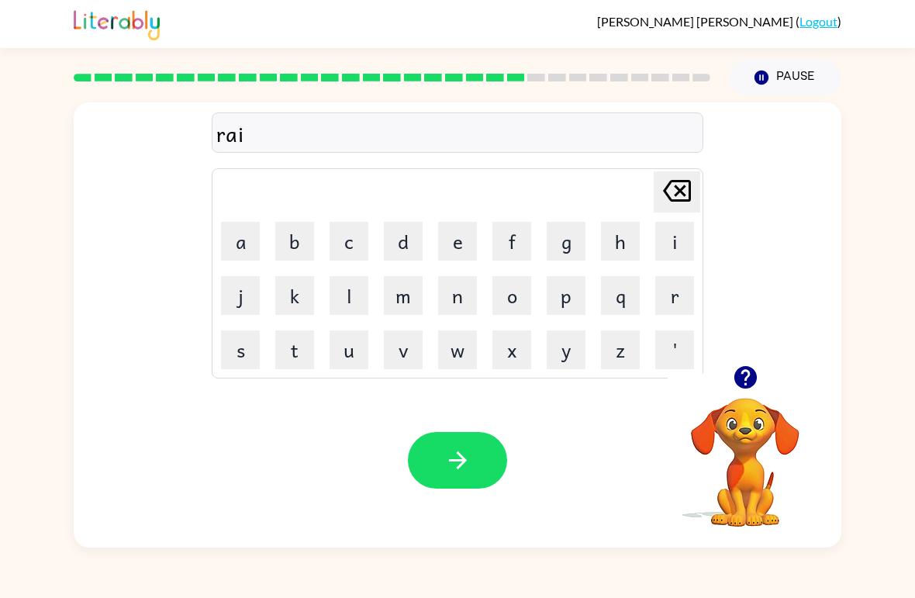
click at [452, 299] on button "n" at bounding box center [457, 295] width 39 height 39
click at [571, 295] on button "p" at bounding box center [566, 295] width 39 height 39
click at [510, 295] on button "o" at bounding box center [511, 295] width 39 height 39
click at [289, 344] on button "t" at bounding box center [294, 349] width 39 height 39
click at [478, 461] on button "button" at bounding box center [457, 460] width 99 height 57
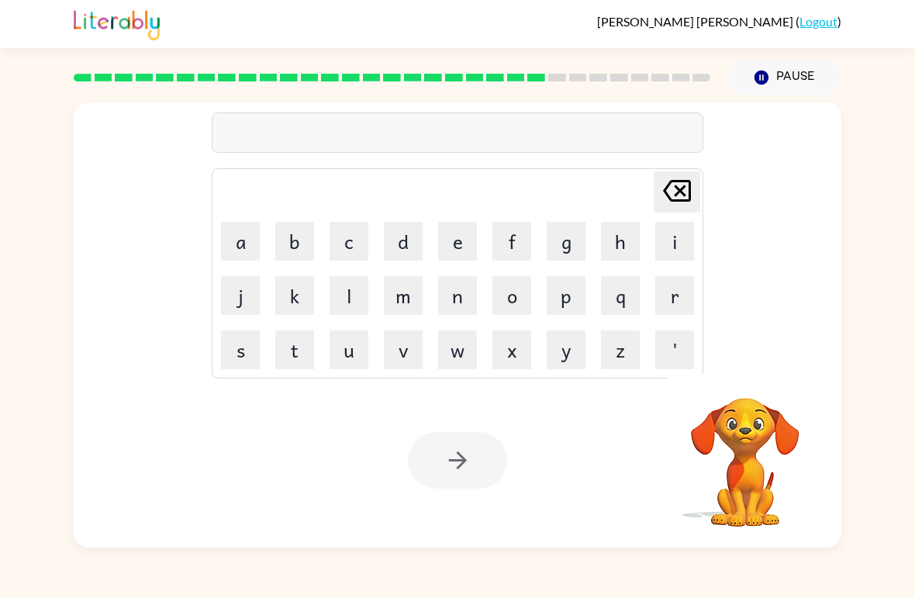
click at [401, 292] on button "m" at bounding box center [403, 295] width 39 height 39
click at [245, 235] on button "a" at bounding box center [240, 241] width 39 height 39
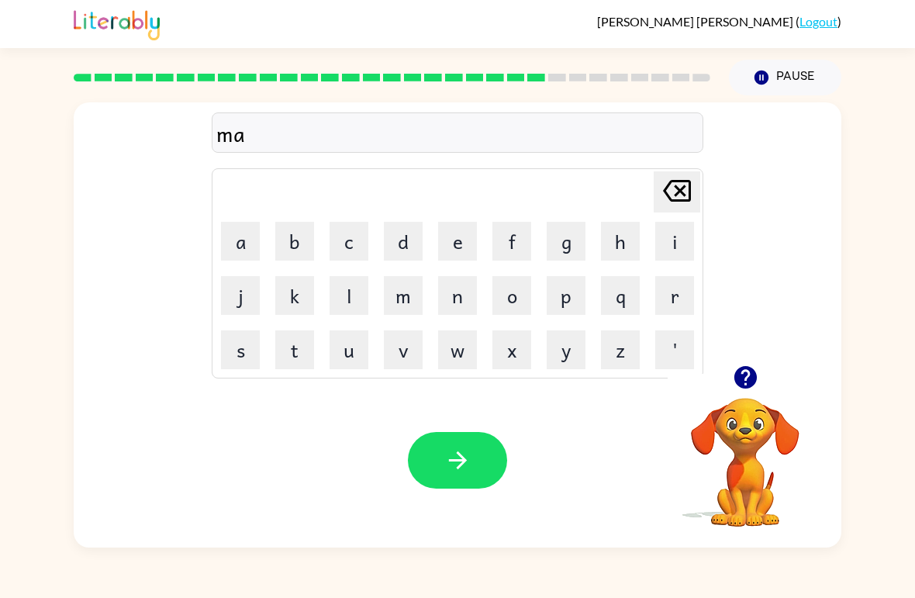
click at [659, 290] on button "r" at bounding box center [674, 295] width 39 height 39
click at [292, 301] on button "k" at bounding box center [294, 295] width 39 height 39
click at [450, 233] on button "e" at bounding box center [457, 241] width 39 height 39
click at [675, 291] on button "r" at bounding box center [674, 295] width 39 height 39
click at [487, 462] on button "button" at bounding box center [457, 460] width 99 height 57
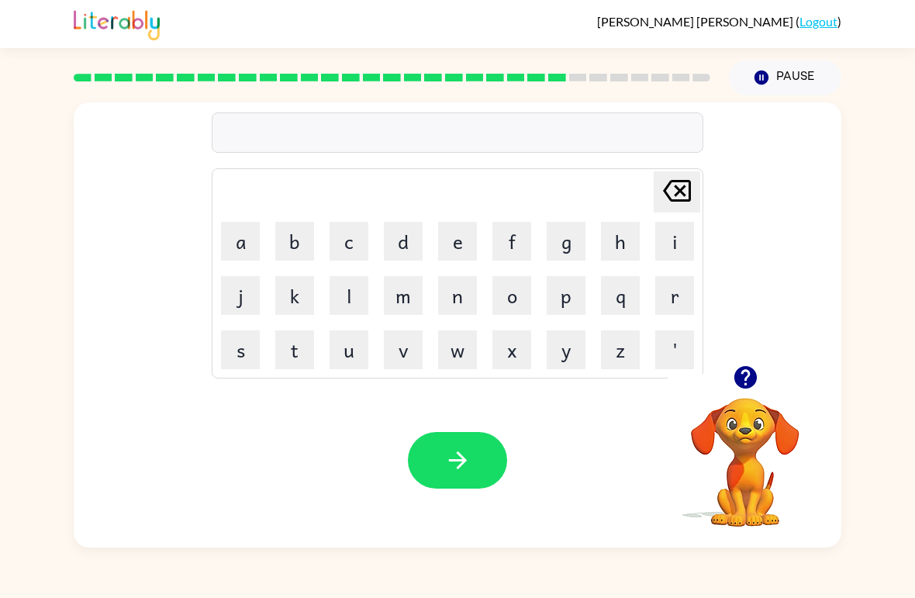
click at [250, 240] on button "a" at bounding box center [240, 241] width 39 height 39
click at [296, 240] on button "b" at bounding box center [294, 241] width 39 height 39
click at [237, 237] on button "a" at bounding box center [240, 241] width 39 height 39
click at [463, 293] on button "n" at bounding box center [457, 295] width 39 height 39
click at [238, 352] on button "s" at bounding box center [240, 349] width 39 height 39
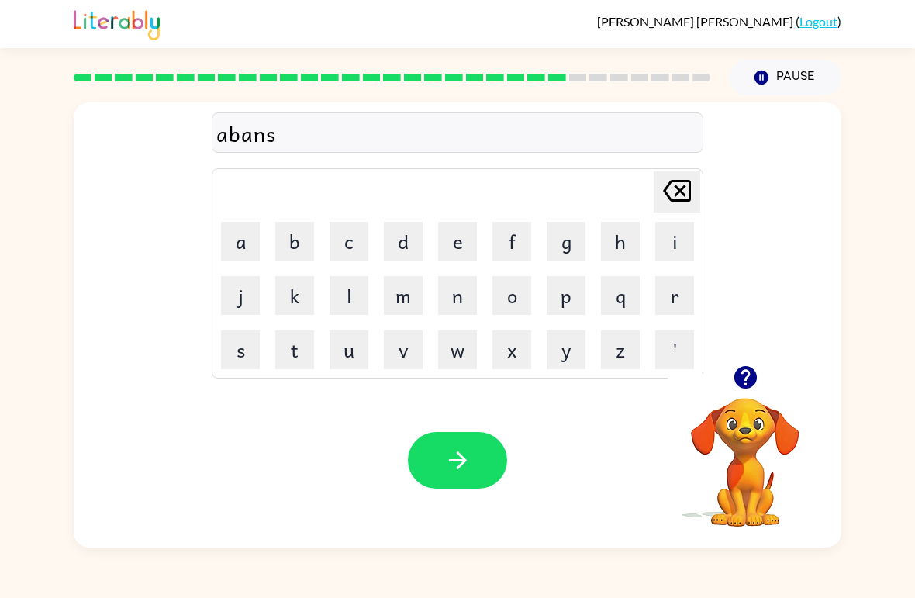
click at [671, 247] on button "i" at bounding box center [674, 241] width 39 height 39
click at [457, 296] on button "n" at bounding box center [457, 295] width 39 height 39
click at [562, 243] on button "g" at bounding box center [566, 241] width 39 height 39
click at [478, 469] on button "button" at bounding box center [457, 460] width 99 height 57
click at [748, 374] on icon "button" at bounding box center [745, 377] width 27 height 27
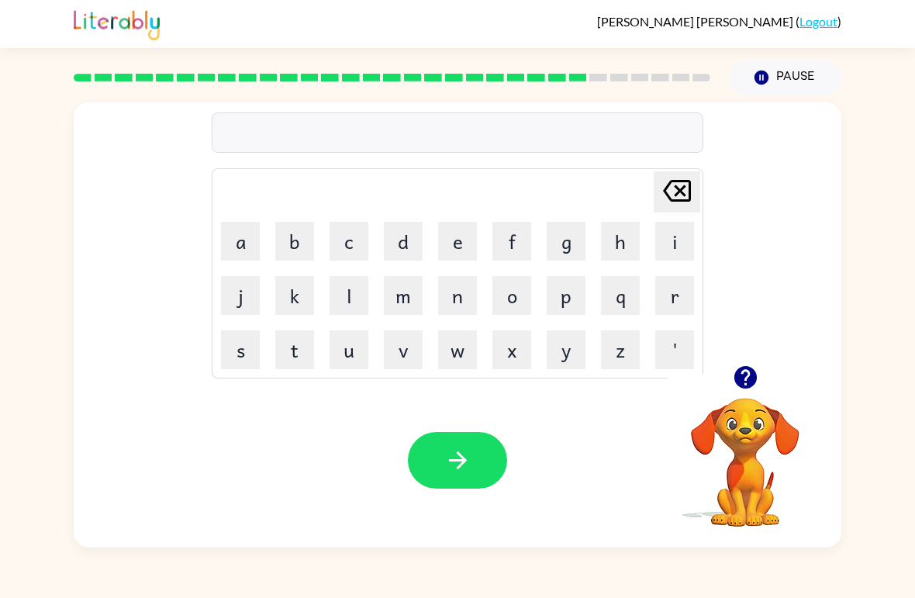
click at [564, 236] on button "g" at bounding box center [566, 241] width 39 height 39
click at [349, 295] on button "l" at bounding box center [349, 295] width 39 height 39
click at [510, 302] on button "o" at bounding box center [511, 295] width 39 height 39
click at [299, 237] on button "b" at bounding box center [294, 241] width 39 height 39
click at [459, 234] on button "e" at bounding box center [457, 241] width 39 height 39
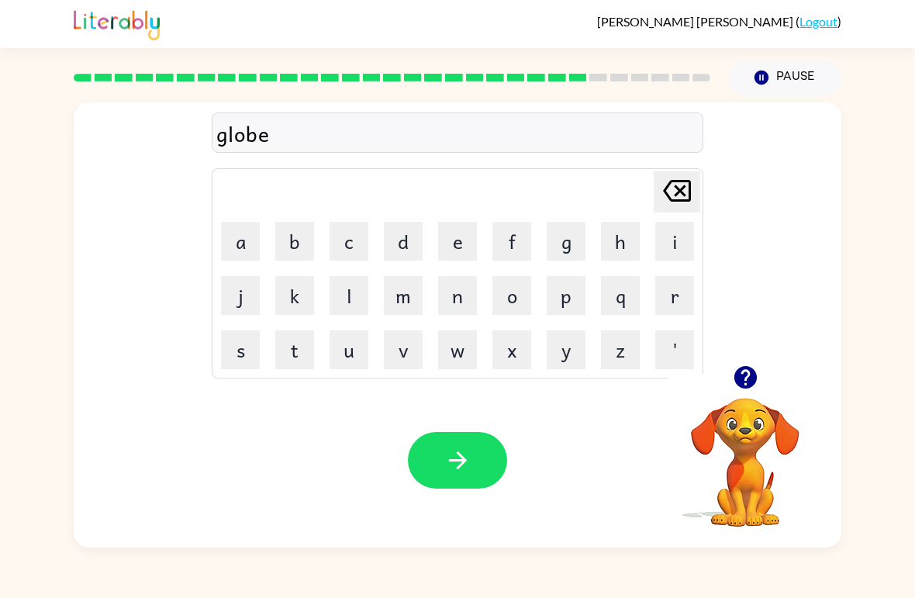
click at [299, 357] on button "t" at bounding box center [294, 349] width 39 height 39
click at [478, 461] on button "button" at bounding box center [457, 460] width 99 height 57
click at [568, 247] on button "g" at bounding box center [566, 241] width 39 height 39
click at [236, 232] on button "a" at bounding box center [240, 241] width 39 height 39
click at [677, 292] on button "r" at bounding box center [674, 295] width 39 height 39
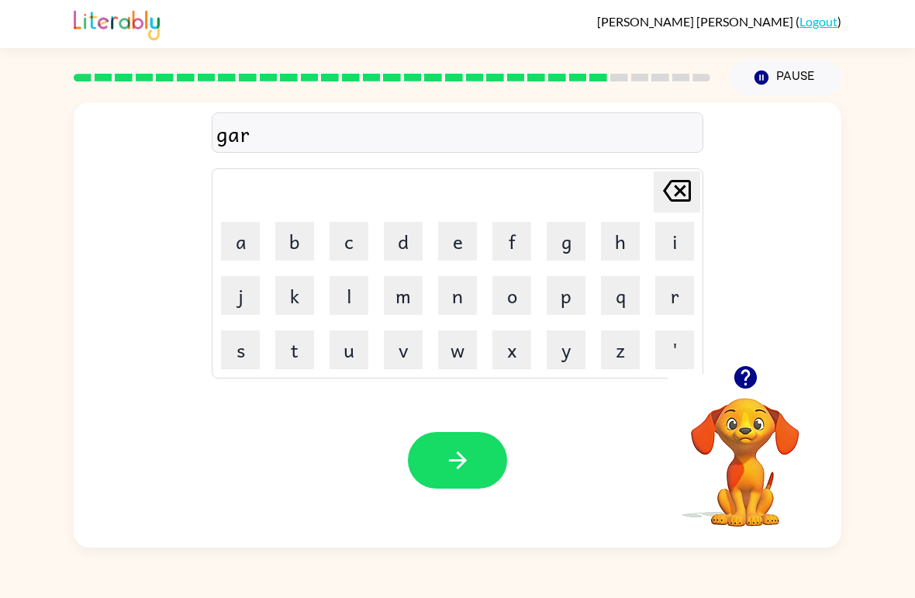
click at [292, 232] on button "b" at bounding box center [294, 241] width 39 height 39
click at [455, 235] on button "e" at bounding box center [457, 241] width 39 height 39
click at [450, 292] on button "n" at bounding box center [457, 295] width 39 height 39
click at [459, 243] on button "e" at bounding box center [457, 241] width 39 height 39
click at [291, 357] on button "t" at bounding box center [294, 349] width 39 height 39
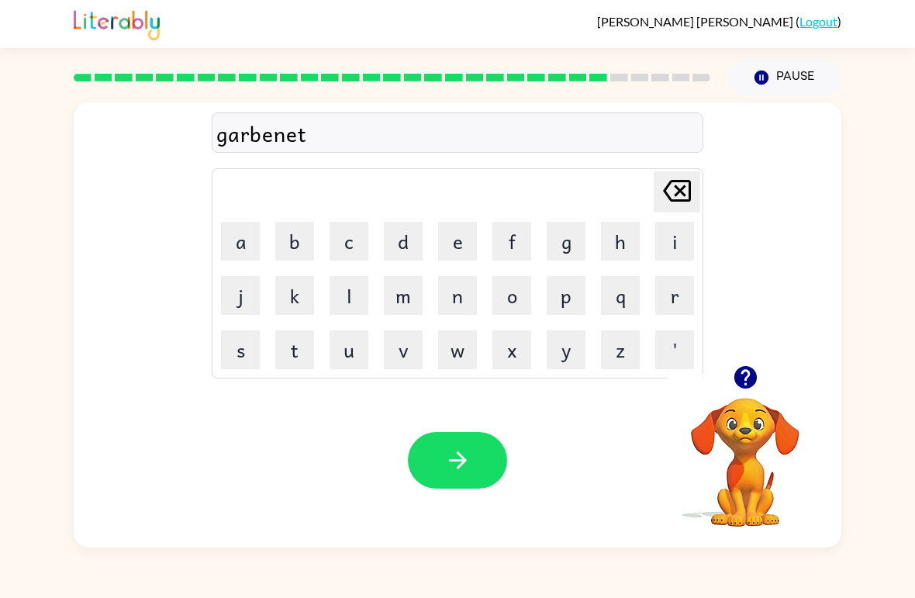
click at [477, 450] on button "button" at bounding box center [457, 460] width 99 height 57
click at [243, 337] on button "s" at bounding box center [240, 349] width 39 height 39
click at [278, 347] on button "t" at bounding box center [294, 349] width 39 height 39
click at [252, 245] on button "a" at bounding box center [240, 241] width 39 height 39
click at [296, 360] on button "t" at bounding box center [294, 349] width 39 height 39
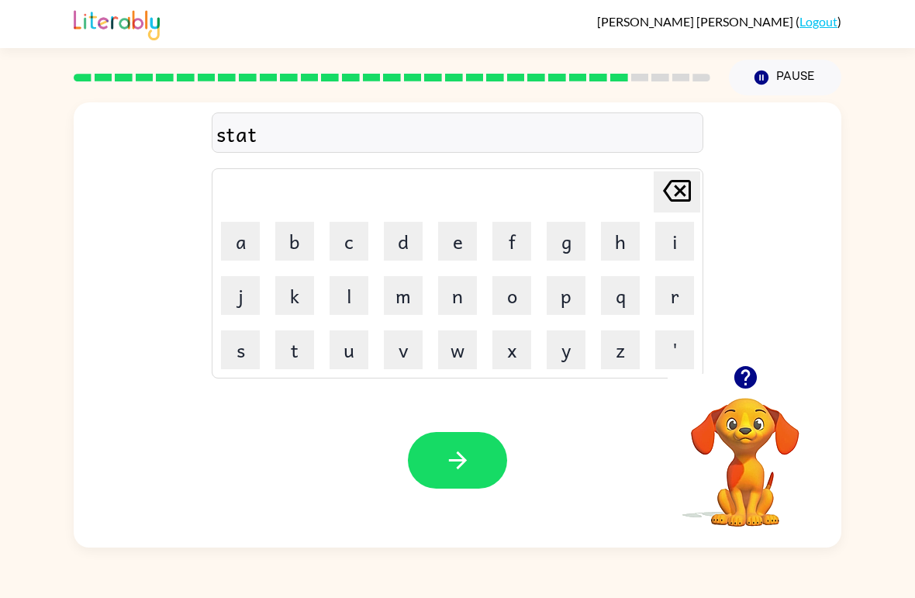
click at [454, 235] on button "e" at bounding box center [457, 241] width 39 height 39
click at [468, 485] on button "button" at bounding box center [457, 460] width 99 height 57
click at [242, 365] on button "s" at bounding box center [240, 349] width 39 height 39
click at [626, 251] on button "h" at bounding box center [620, 241] width 39 height 39
click at [246, 241] on button "a" at bounding box center [240, 241] width 39 height 39
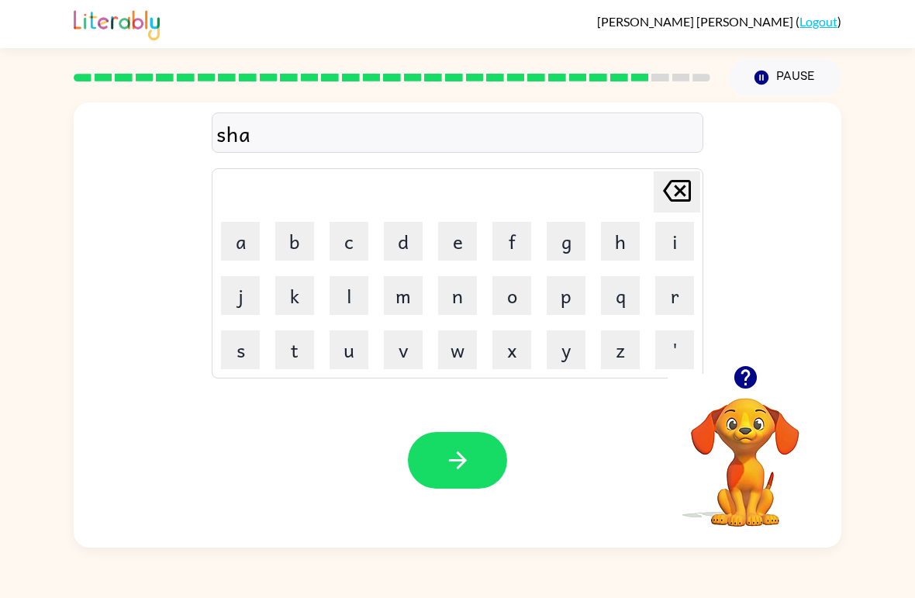
click at [559, 304] on button "p" at bounding box center [566, 295] width 39 height 39
click at [461, 242] on button "e" at bounding box center [457, 241] width 39 height 39
click at [474, 466] on button "button" at bounding box center [457, 460] width 99 height 57
click at [467, 250] on button "e" at bounding box center [457, 241] width 39 height 39
click at [518, 347] on button "x" at bounding box center [511, 349] width 39 height 39
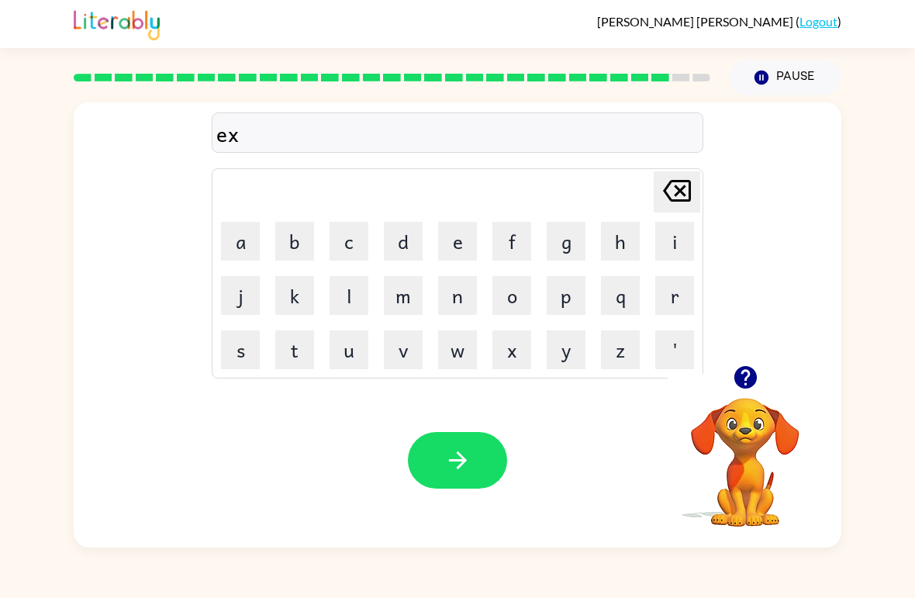
click at [454, 247] on button "e" at bounding box center [457, 241] width 39 height 39
click at [352, 295] on button "l" at bounding box center [349, 295] width 39 height 39
click at [456, 240] on button "e" at bounding box center [457, 241] width 39 height 39
click at [450, 297] on button "n" at bounding box center [457, 295] width 39 height 39
click at [293, 348] on button "t" at bounding box center [294, 349] width 39 height 39
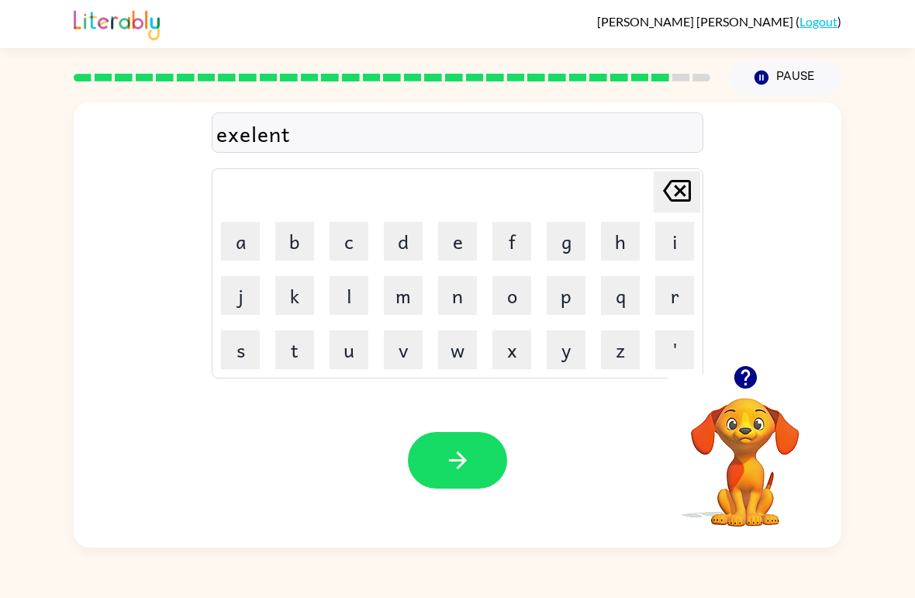
click at [457, 452] on icon "button" at bounding box center [457, 460] width 27 height 27
click at [243, 281] on button "j" at bounding box center [240, 295] width 39 height 39
click at [524, 286] on button "o" at bounding box center [511, 295] width 39 height 39
click at [292, 240] on button "b" at bounding box center [294, 241] width 39 height 39
click at [743, 395] on button "button" at bounding box center [746, 377] width 40 height 40
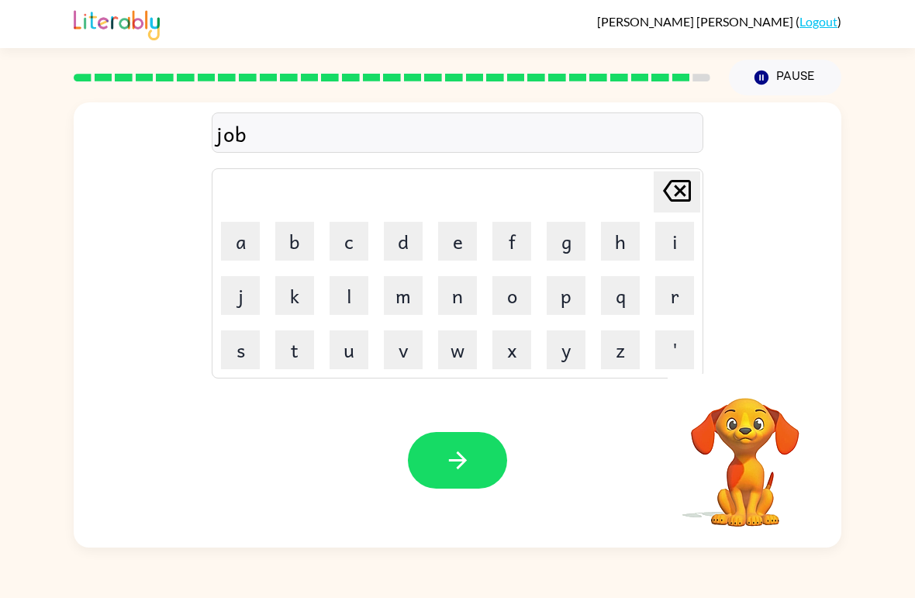
click at [307, 223] on button "b" at bounding box center [294, 241] width 39 height 39
click at [680, 298] on button "r" at bounding box center [674, 295] width 39 height 39
click at [236, 236] on button "a" at bounding box center [240, 241] width 39 height 39
click at [303, 288] on button "k" at bounding box center [294, 295] width 39 height 39
click at [463, 239] on button "e" at bounding box center [457, 241] width 39 height 39
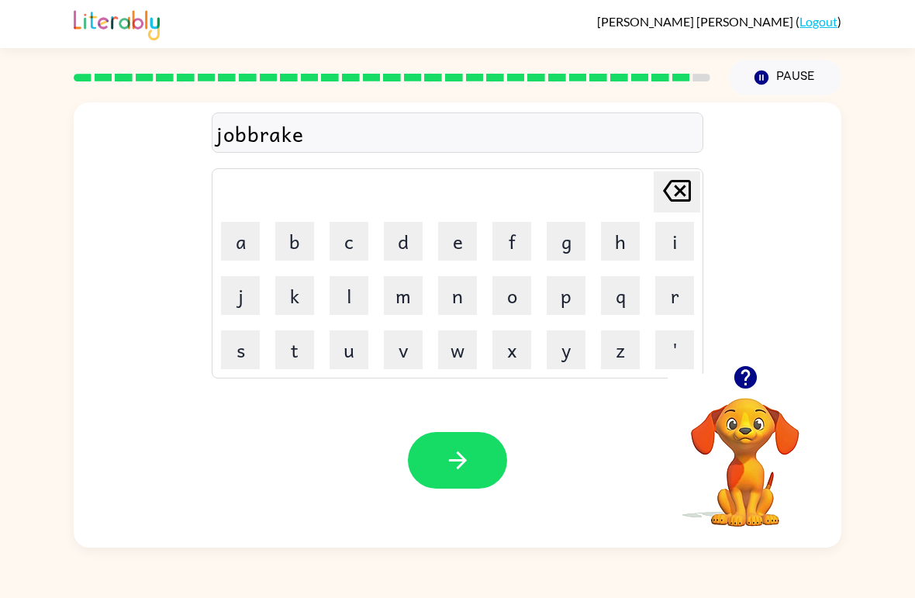
click at [254, 130] on div "jobbrake" at bounding box center [457, 133] width 482 height 33
click at [254, 129] on div "jobbrake" at bounding box center [457, 133] width 482 height 33
click at [687, 198] on icon "[PERSON_NAME] last character input" at bounding box center [676, 190] width 37 height 37
click at [686, 197] on icon "[PERSON_NAME] last character input" at bounding box center [676, 190] width 37 height 37
click at [672, 197] on icon "[PERSON_NAME] last character input" at bounding box center [676, 190] width 37 height 37
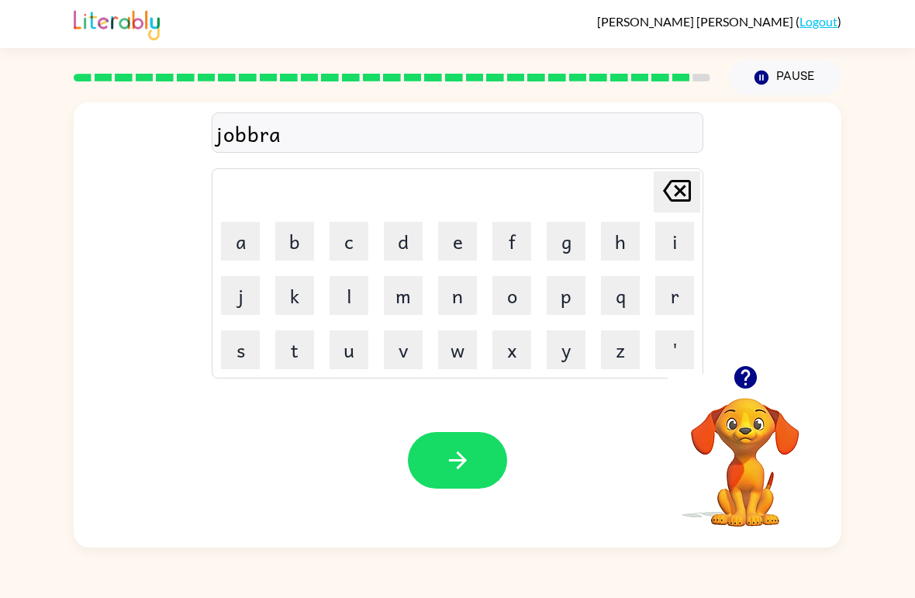
click at [671, 196] on icon "[PERSON_NAME] last character input" at bounding box center [676, 190] width 37 height 37
click at [670, 199] on icon at bounding box center [677, 191] width 28 height 22
click at [243, 248] on button "a" at bounding box center [240, 241] width 39 height 39
click at [300, 299] on button "k" at bounding box center [294, 295] width 39 height 39
click at [457, 246] on button "e" at bounding box center [457, 241] width 39 height 39
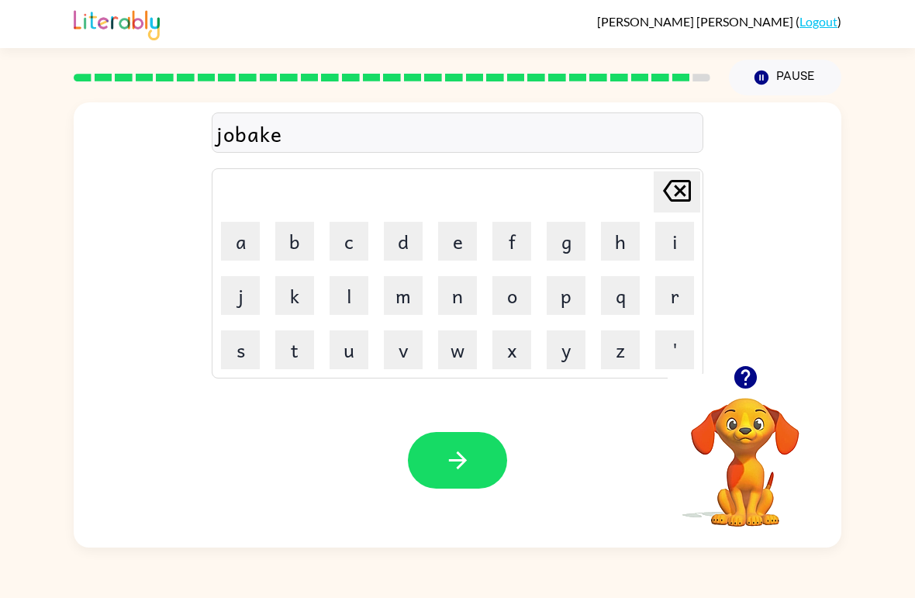
click at [674, 305] on button "r" at bounding box center [674, 295] width 39 height 39
click at [457, 446] on button "button" at bounding box center [457, 460] width 99 height 57
